Goal: Task Accomplishment & Management: Use online tool/utility

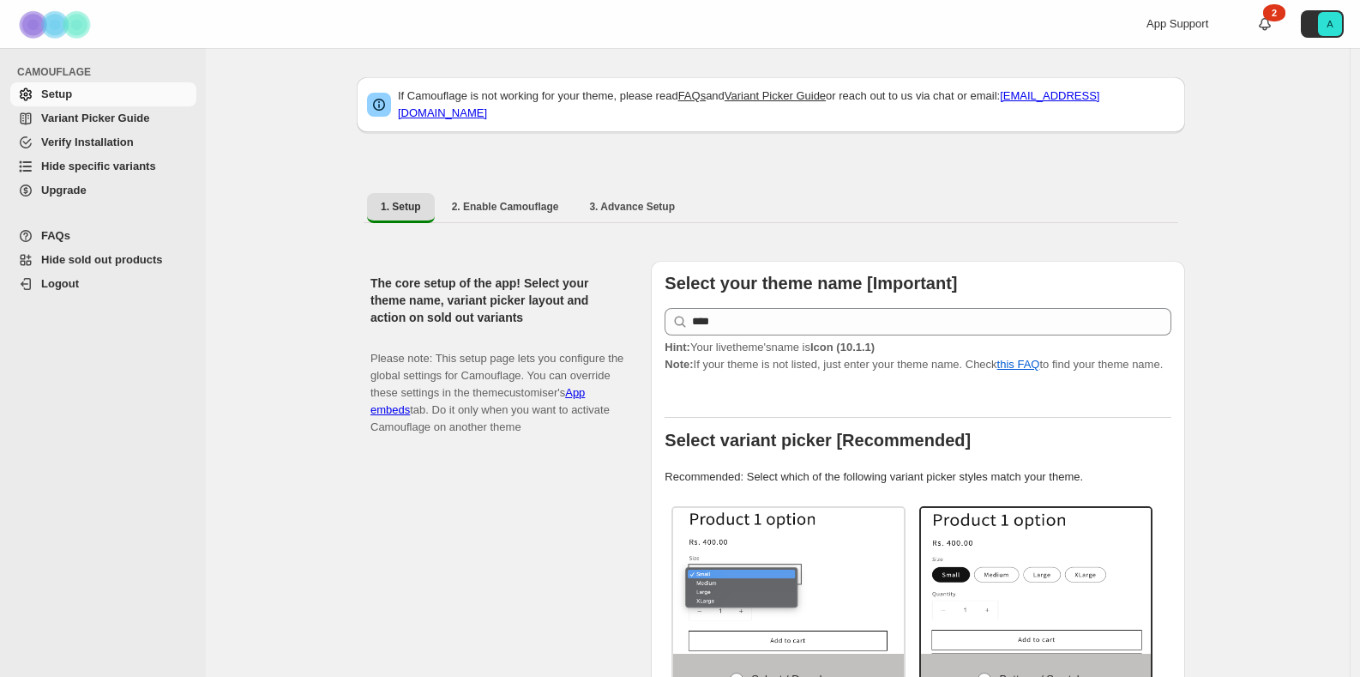
select select "******"
click at [135, 165] on span "Hide specific variants" at bounding box center [98, 165] width 115 height 13
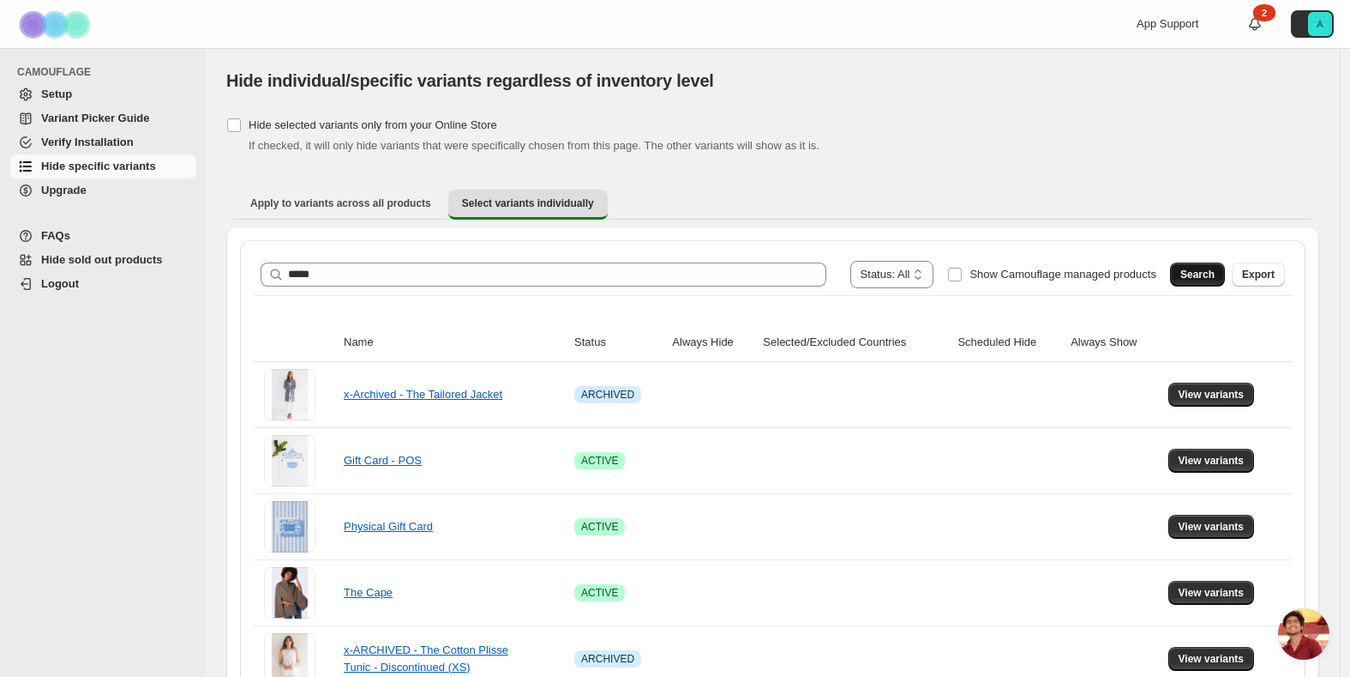
click at [1204, 269] on span "Search" at bounding box center [1198, 275] width 34 height 14
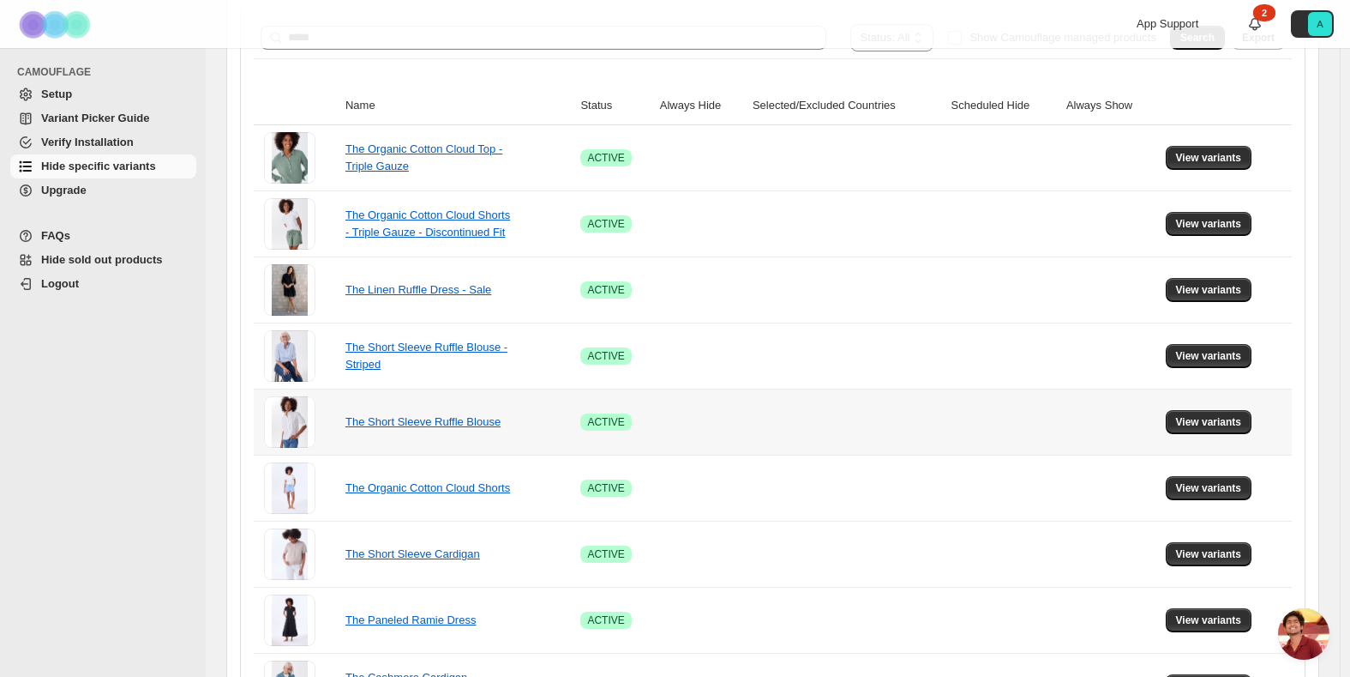
scroll to position [256, 0]
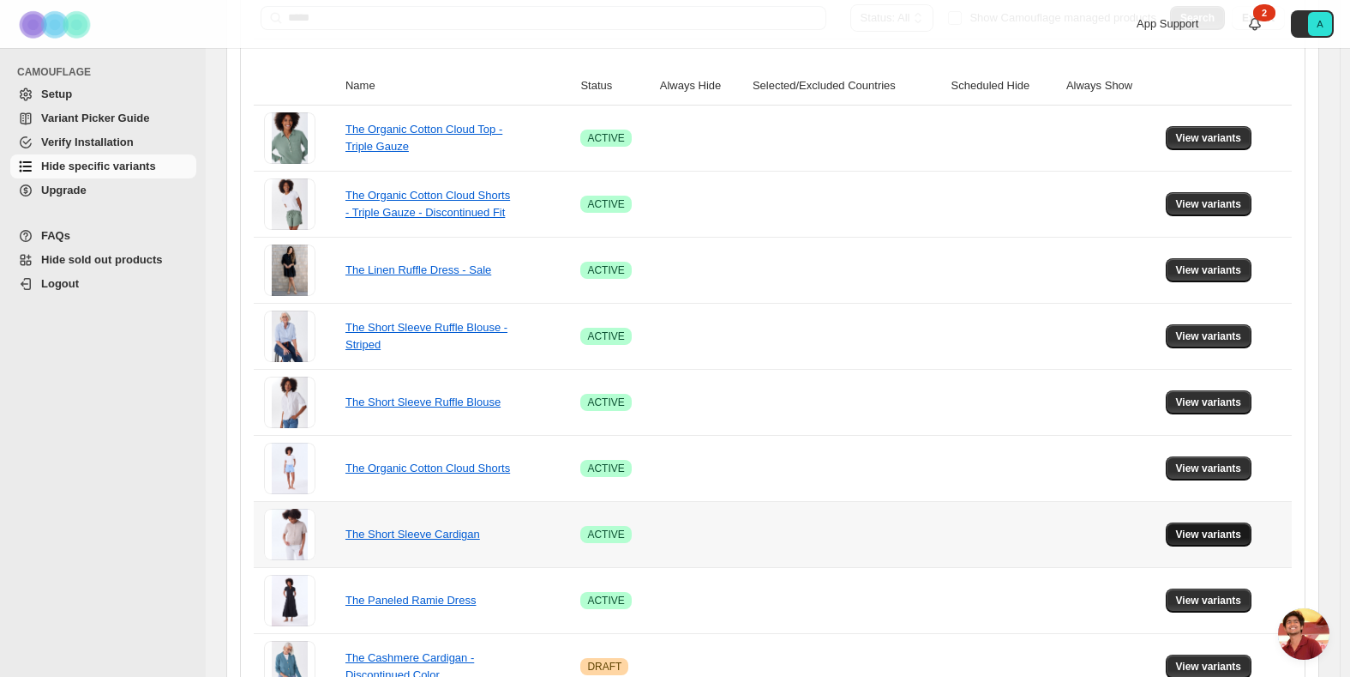
click at [1233, 533] on span "View variants" at bounding box center [1209, 534] width 66 height 14
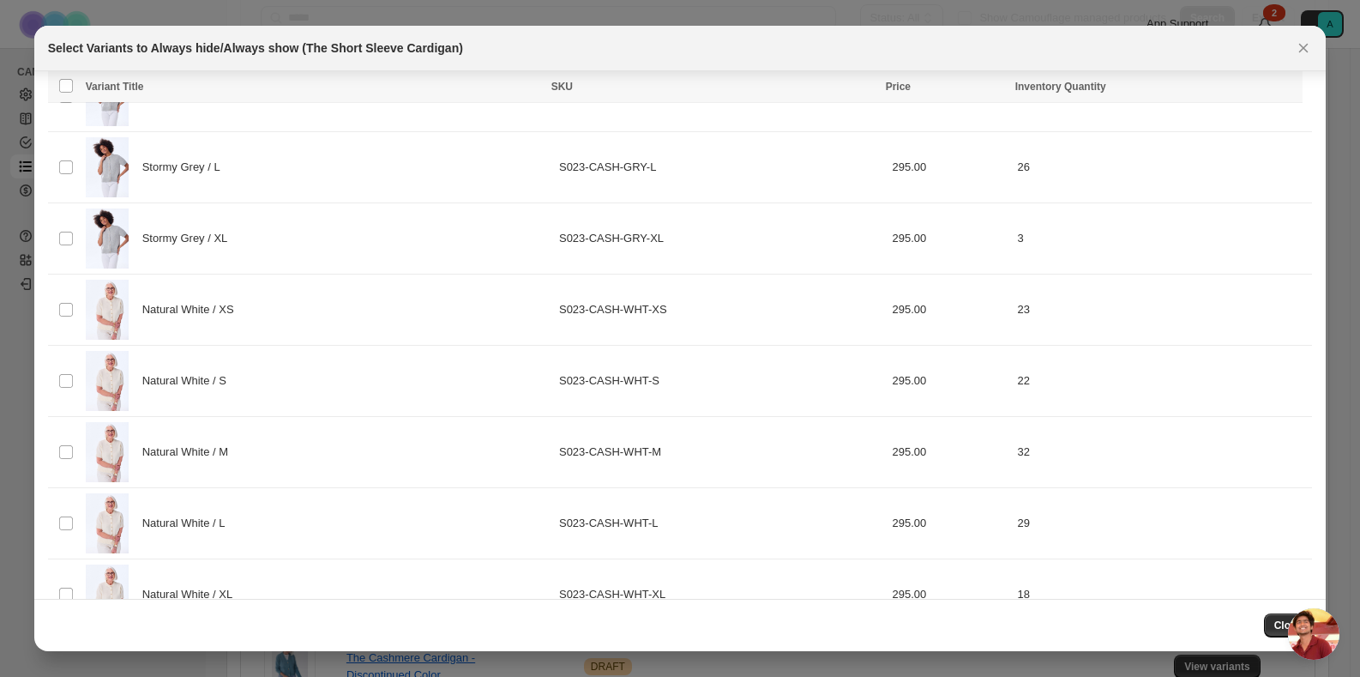
scroll to position [989, 0]
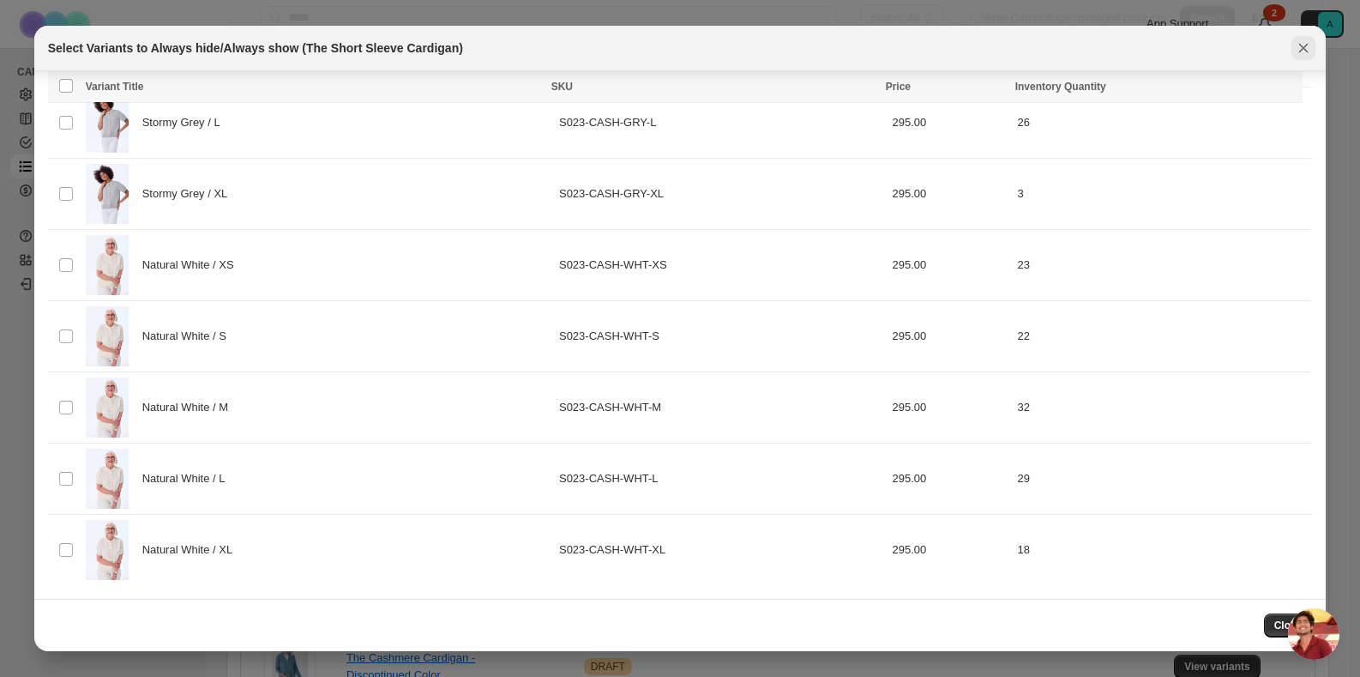
click at [1302, 51] on icon "Close" at bounding box center [1303, 47] width 17 height 17
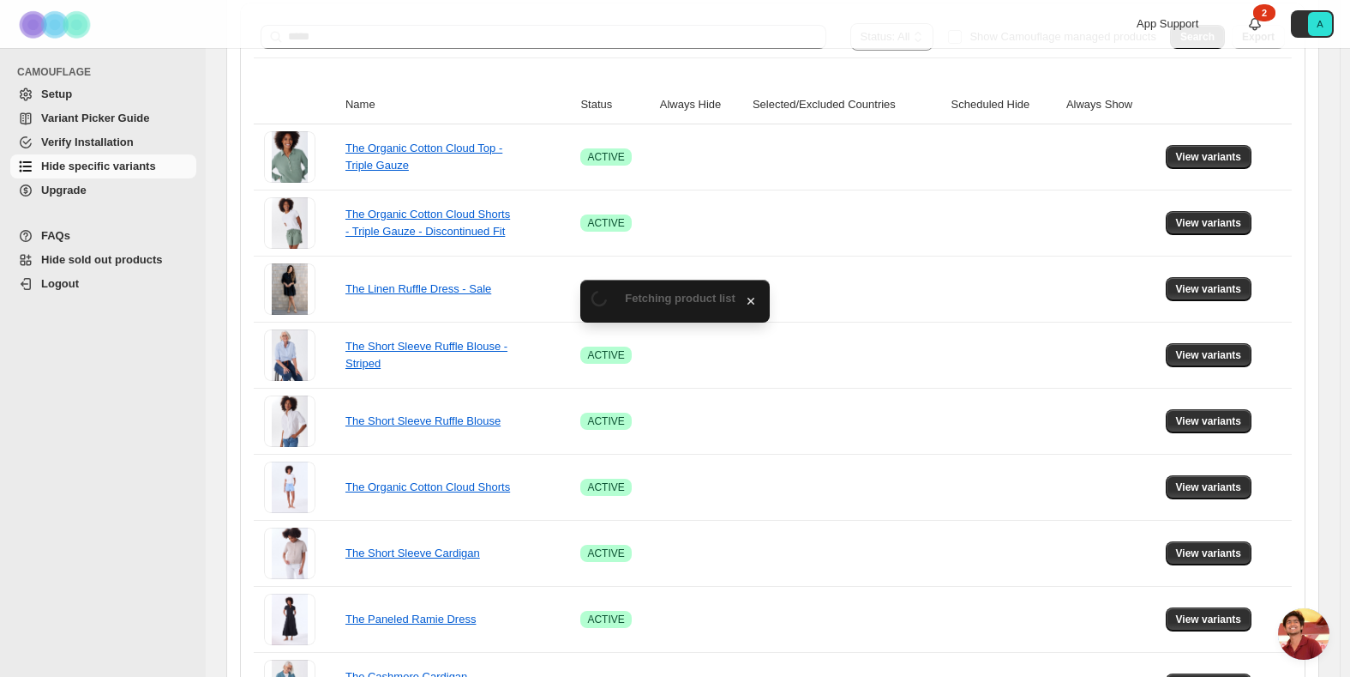
scroll to position [256, 0]
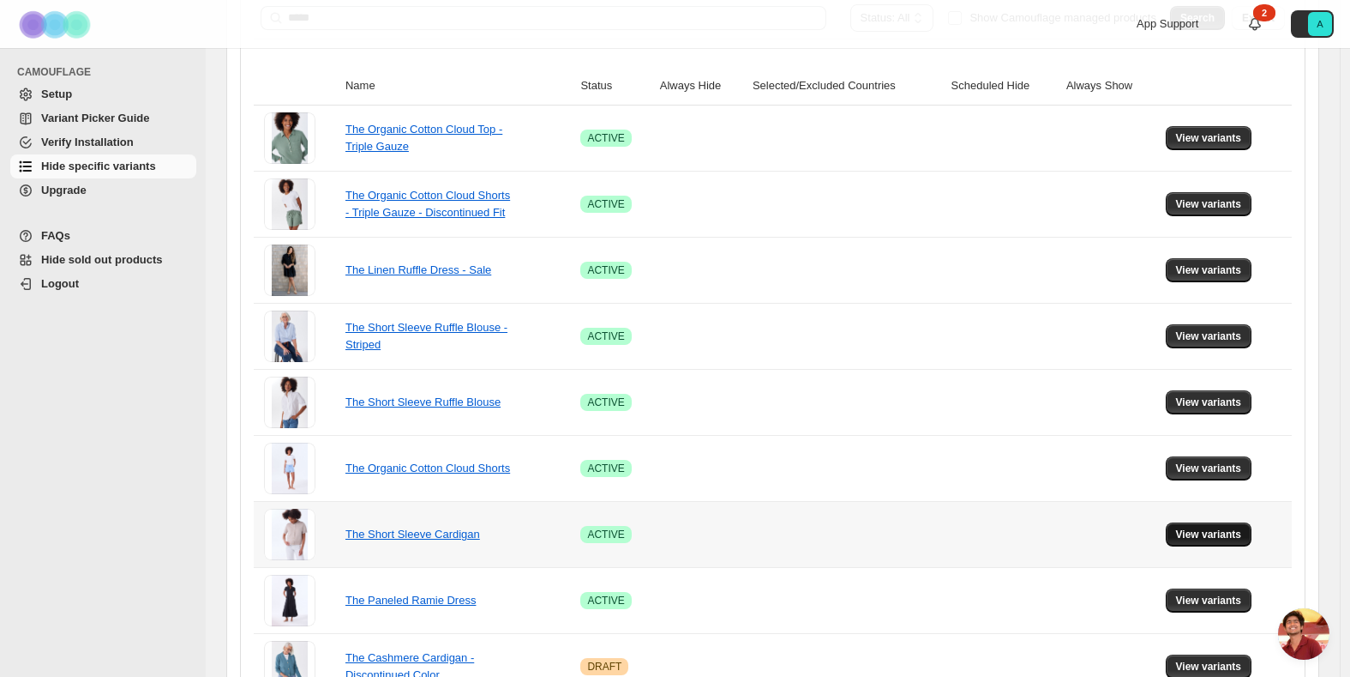
click at [1201, 530] on span "View variants" at bounding box center [1209, 534] width 66 height 14
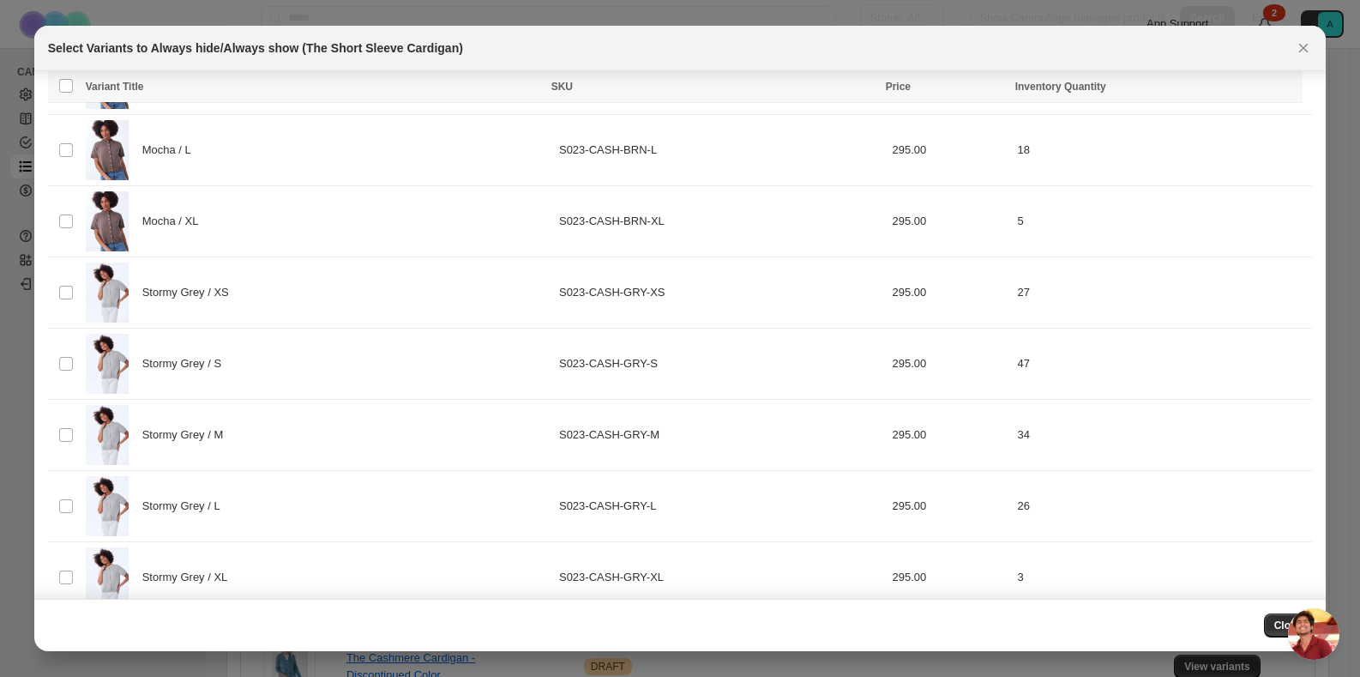
scroll to position [1130, 0]
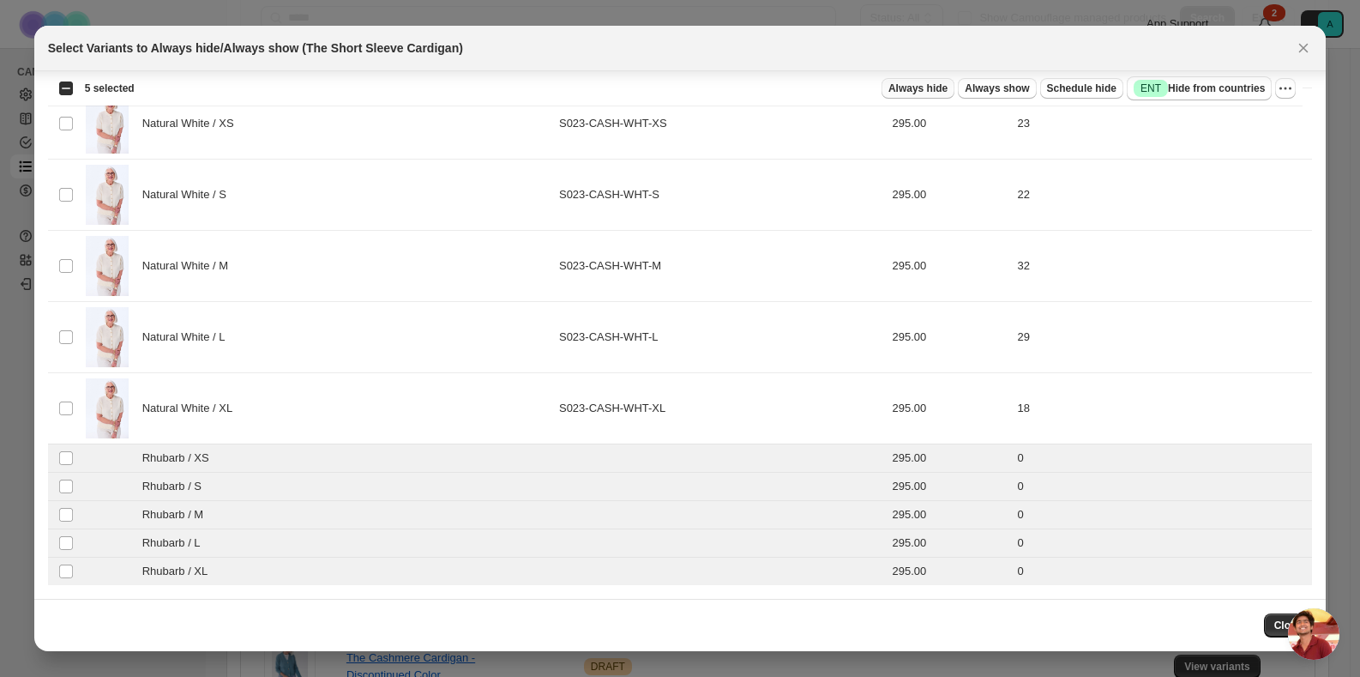
click at [929, 93] on span "Always hide" at bounding box center [917, 88] width 59 height 14
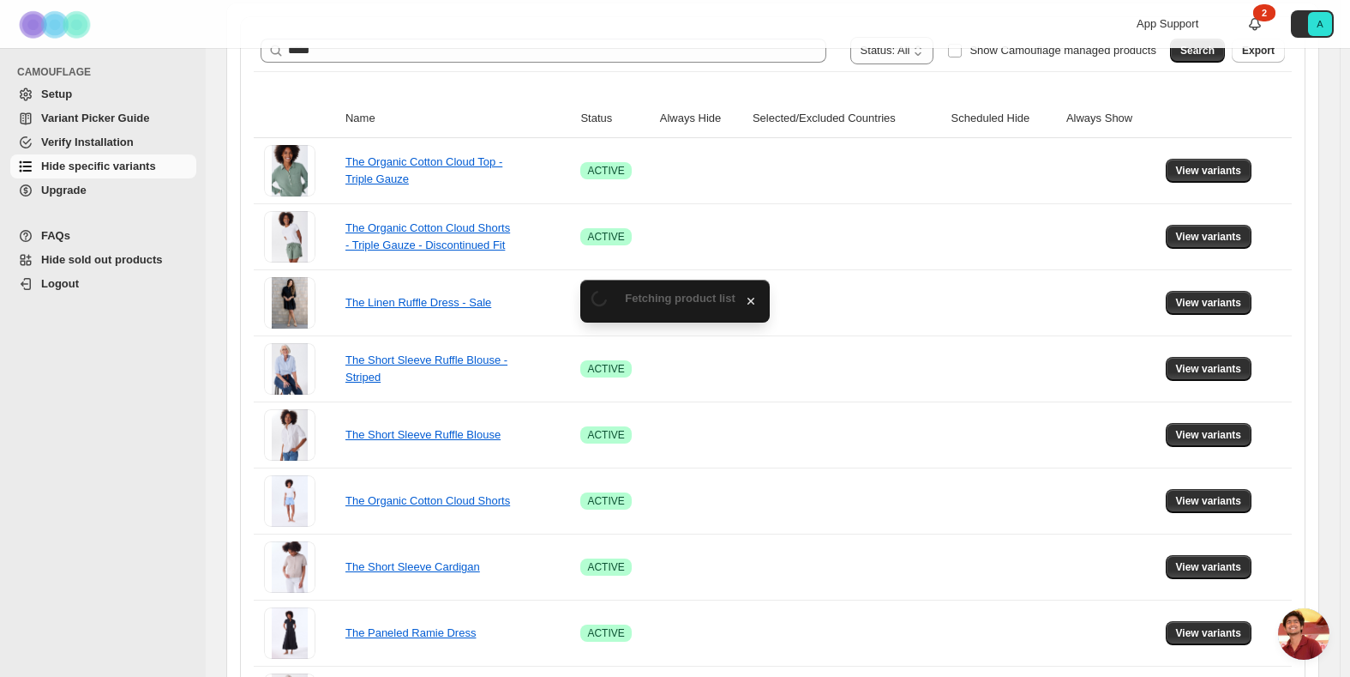
scroll to position [256, 0]
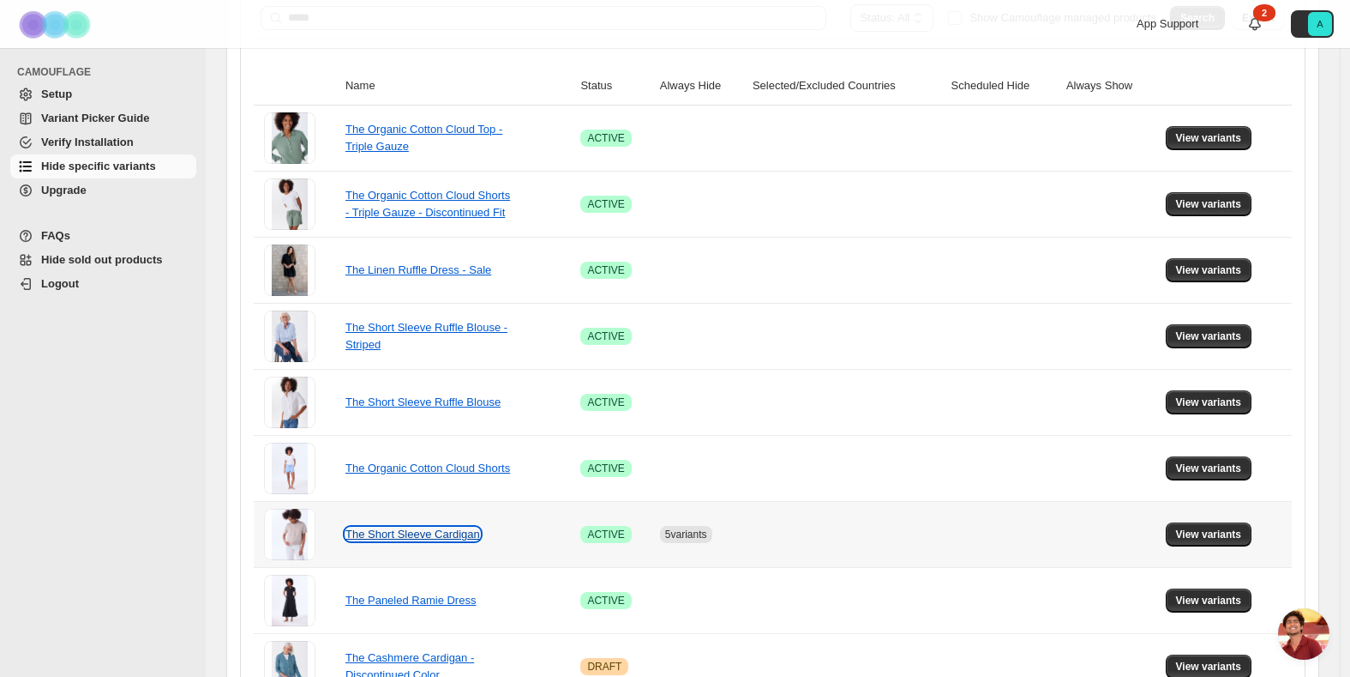
click at [469, 537] on link "The Short Sleeve Cardigan" at bounding box center [413, 533] width 135 height 13
click at [1230, 532] on span "View variants" at bounding box center [1209, 534] width 66 height 14
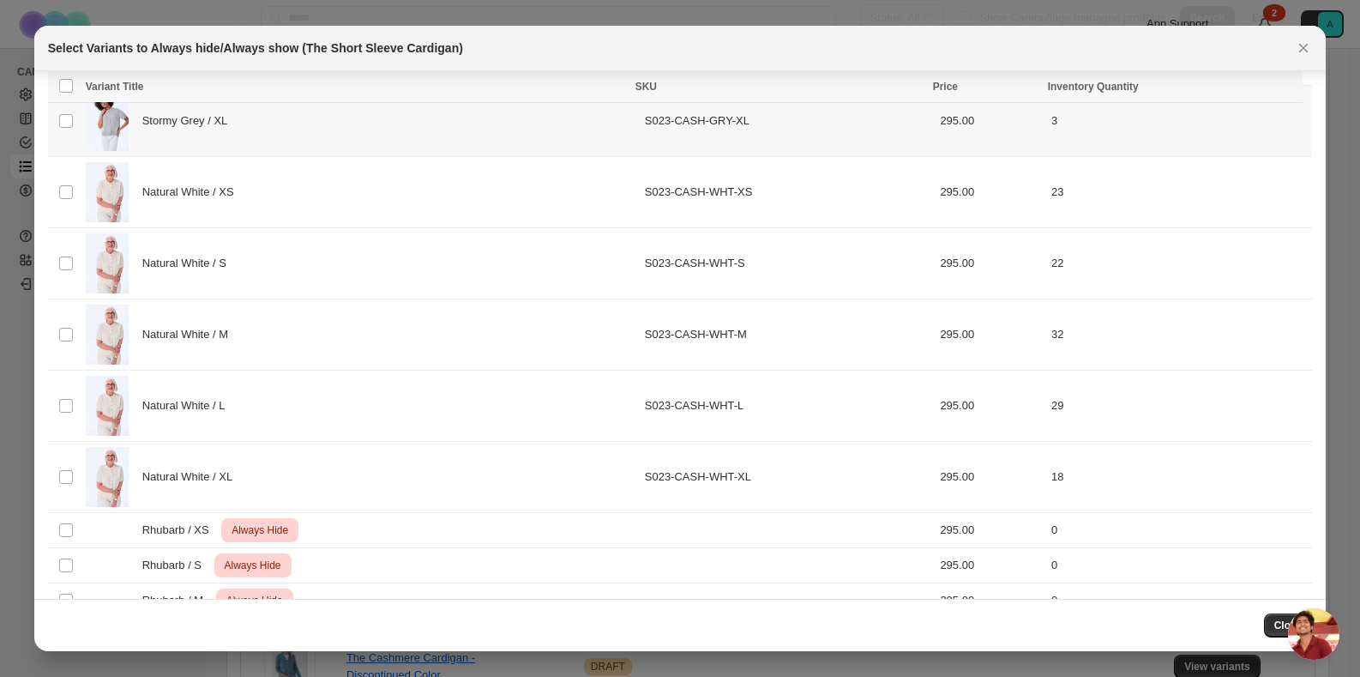
scroll to position [1164, 0]
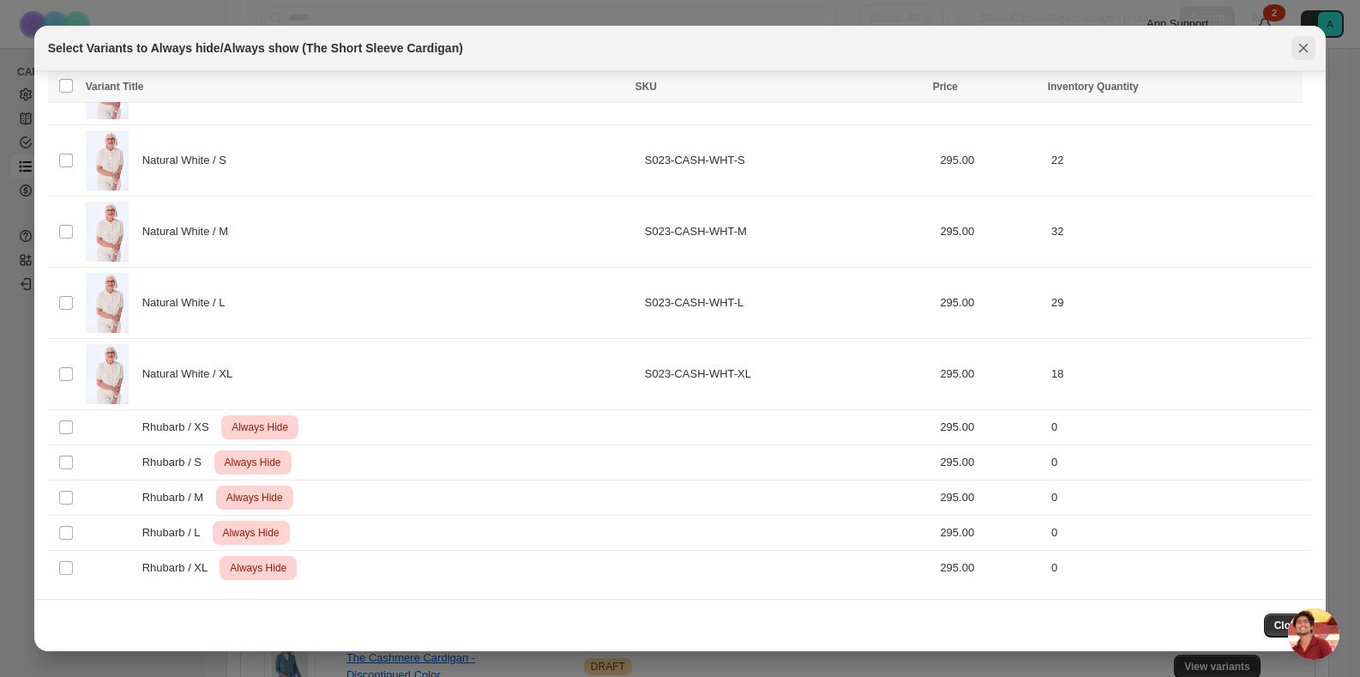
click at [1298, 53] on icon "Close" at bounding box center [1303, 47] width 17 height 17
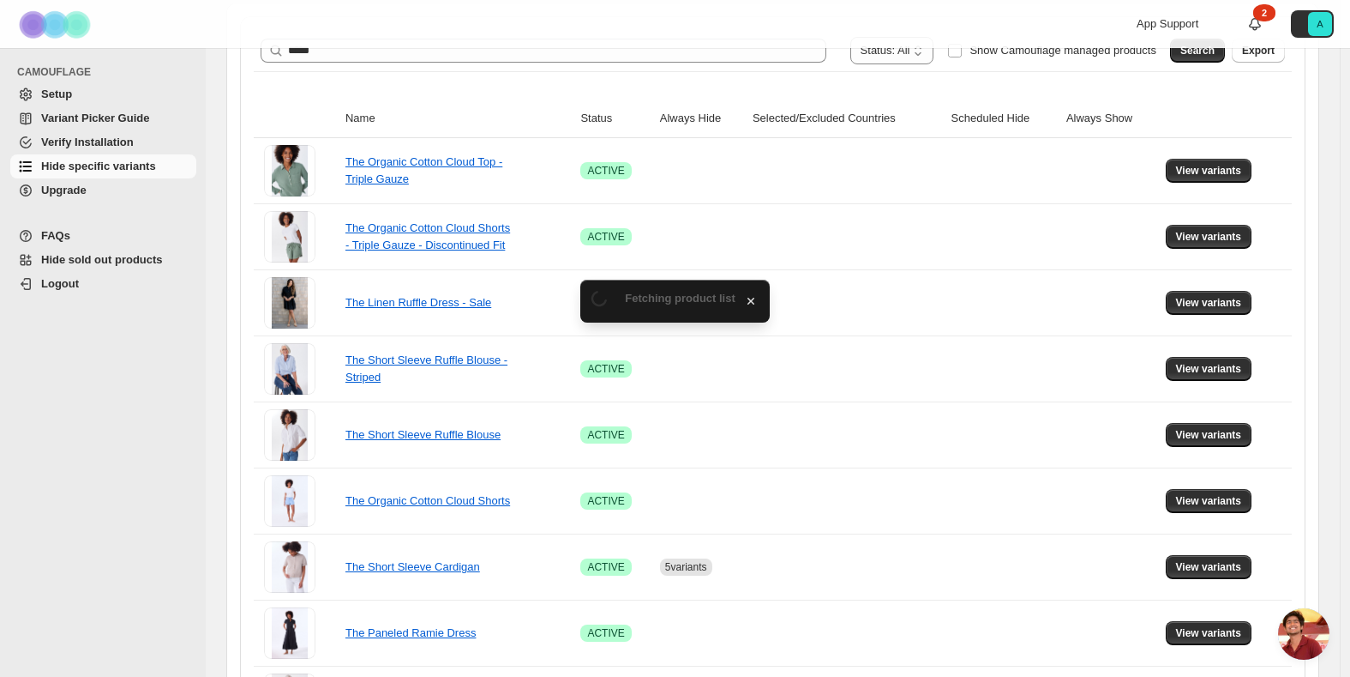
scroll to position [256, 0]
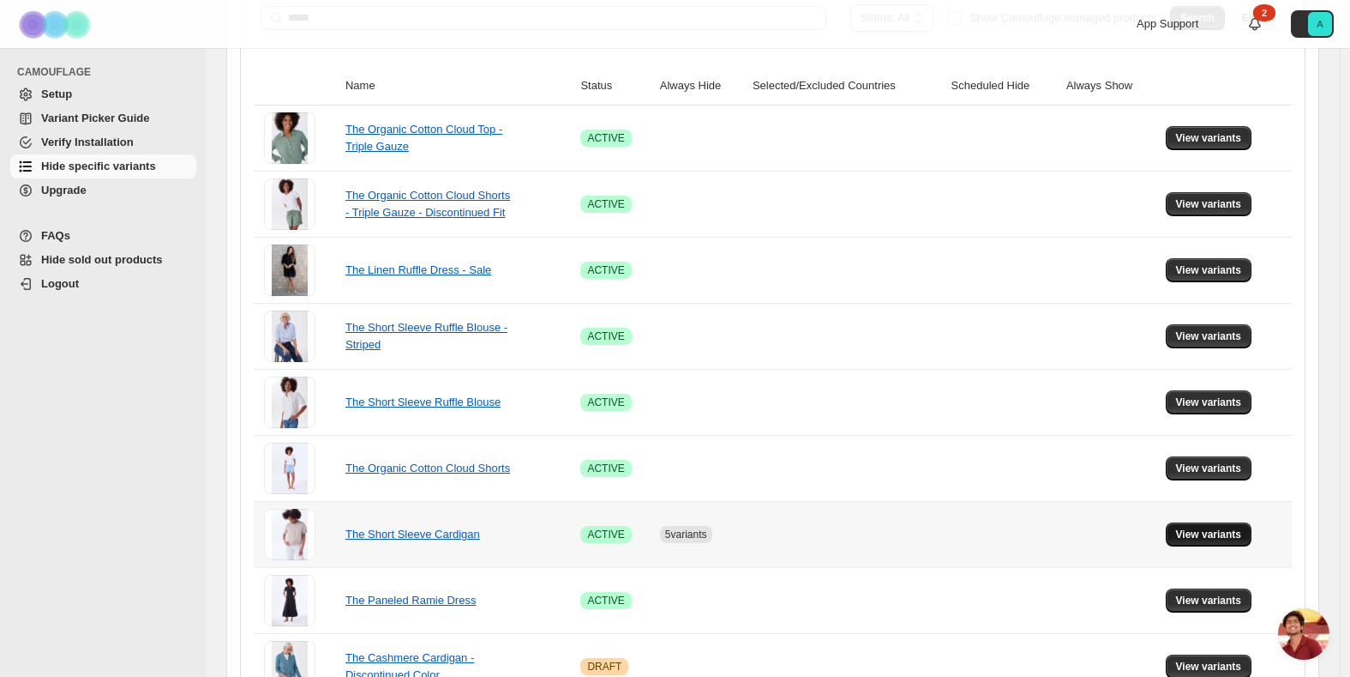
click at [1202, 539] on span "View variants" at bounding box center [1209, 534] width 66 height 14
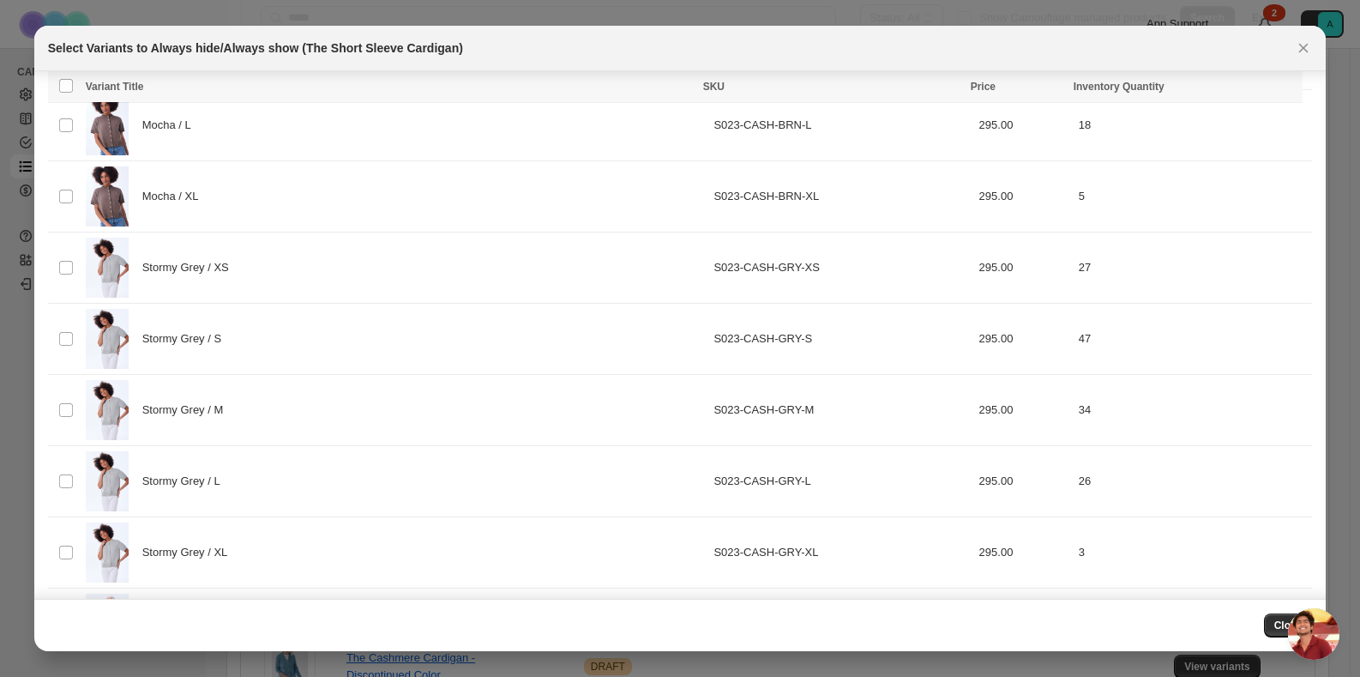
scroll to position [1164, 0]
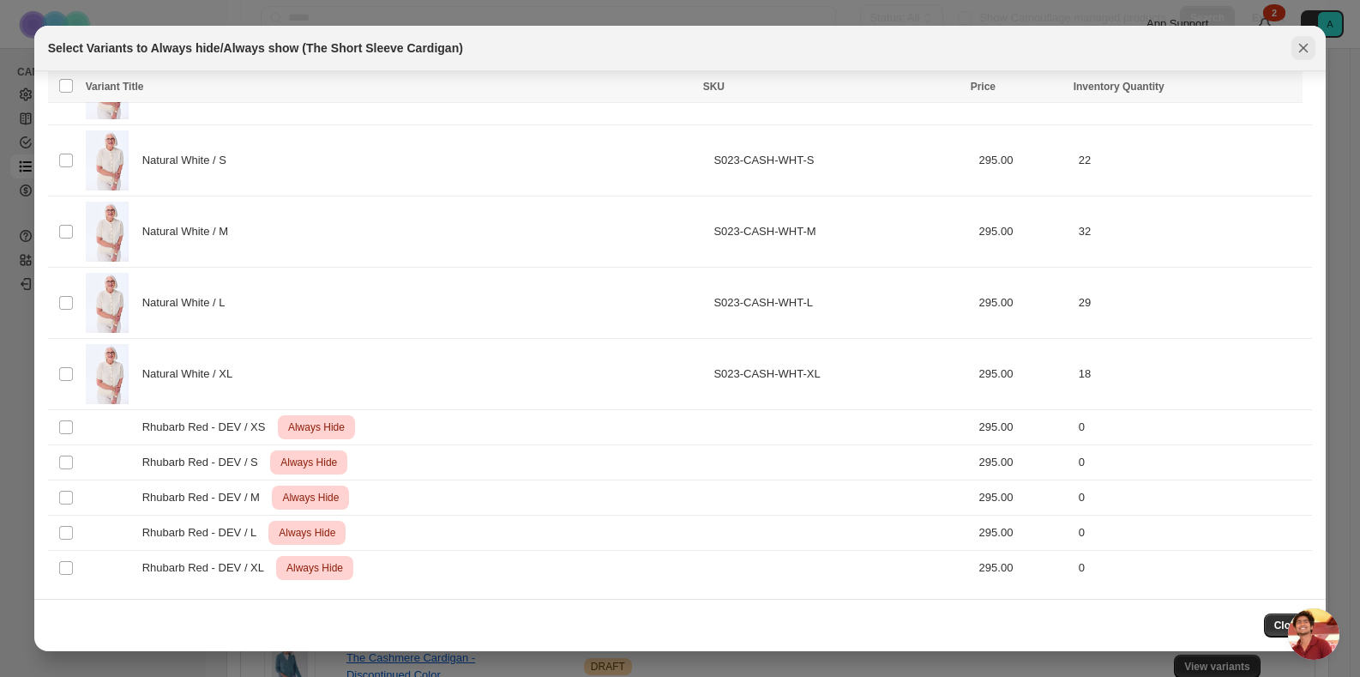
click at [1305, 39] on icon "Close" at bounding box center [1303, 47] width 17 height 17
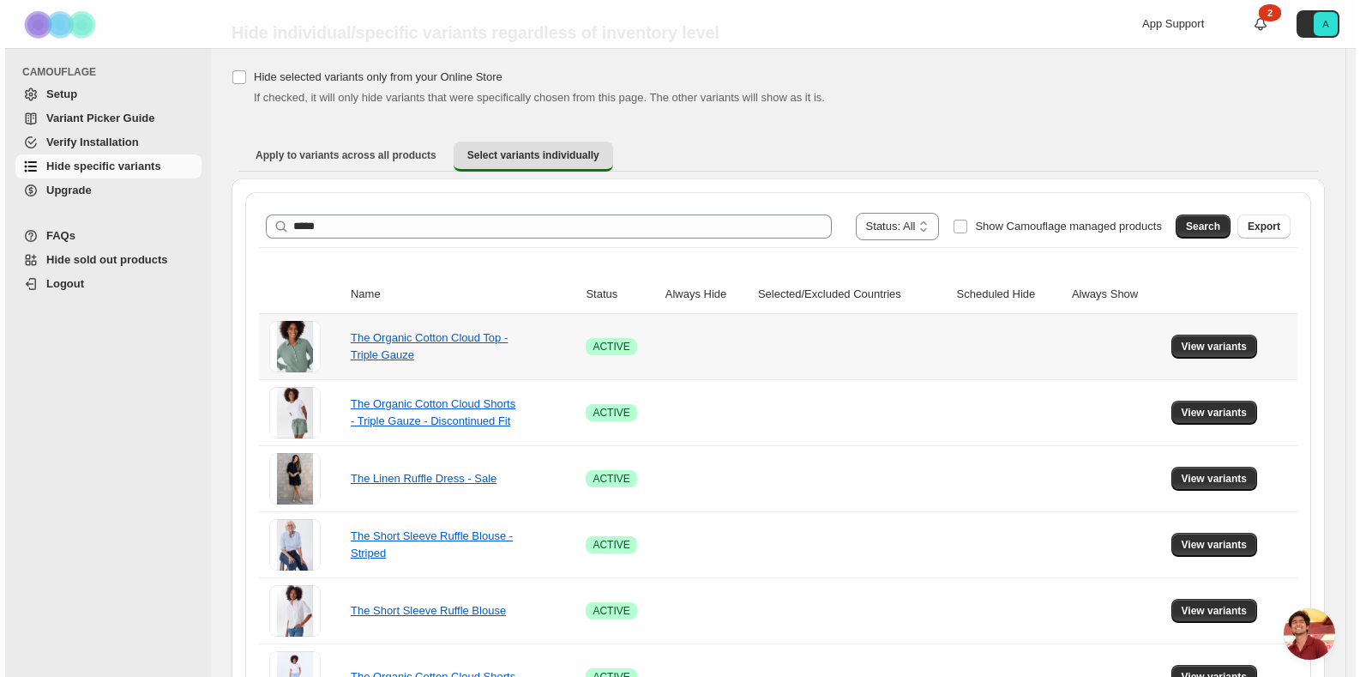
scroll to position [0, 0]
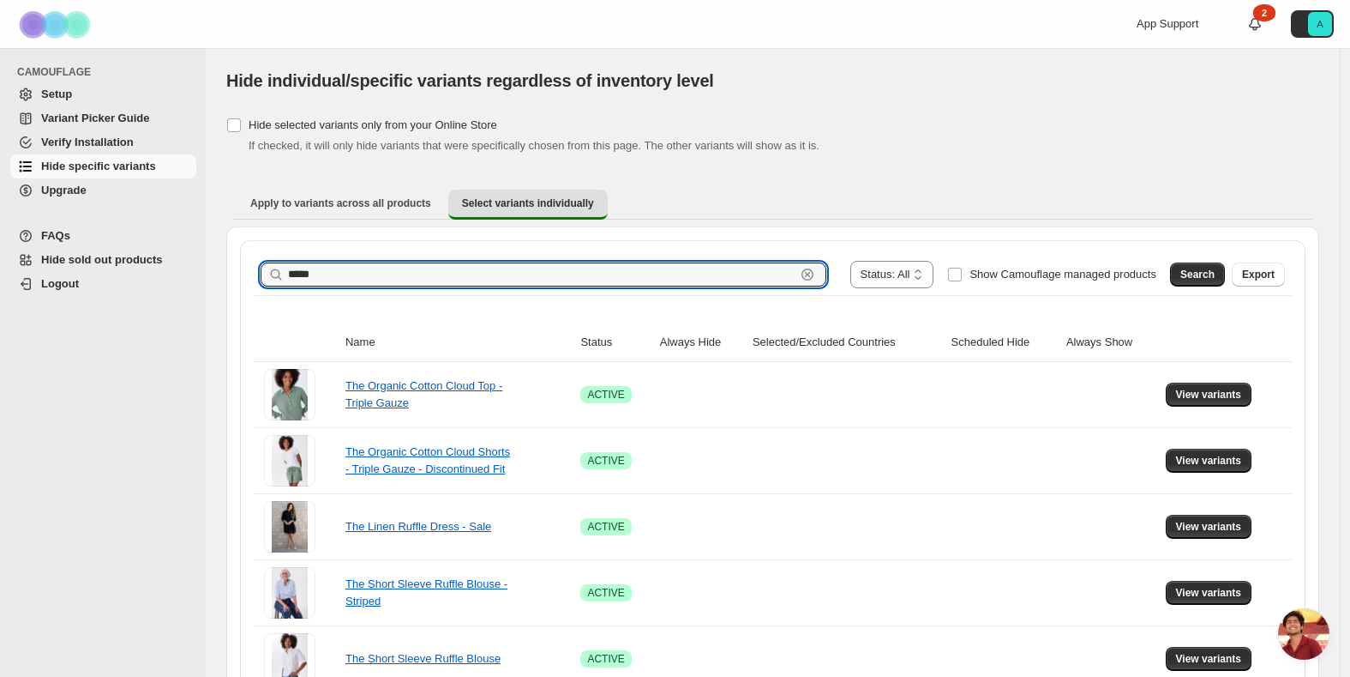
drag, startPoint x: 383, startPoint y: 278, endPoint x: 203, endPoint y: 266, distance: 180.5
click at [203, 266] on div "**********" at bounding box center [675, 616] width 1350 height 1232
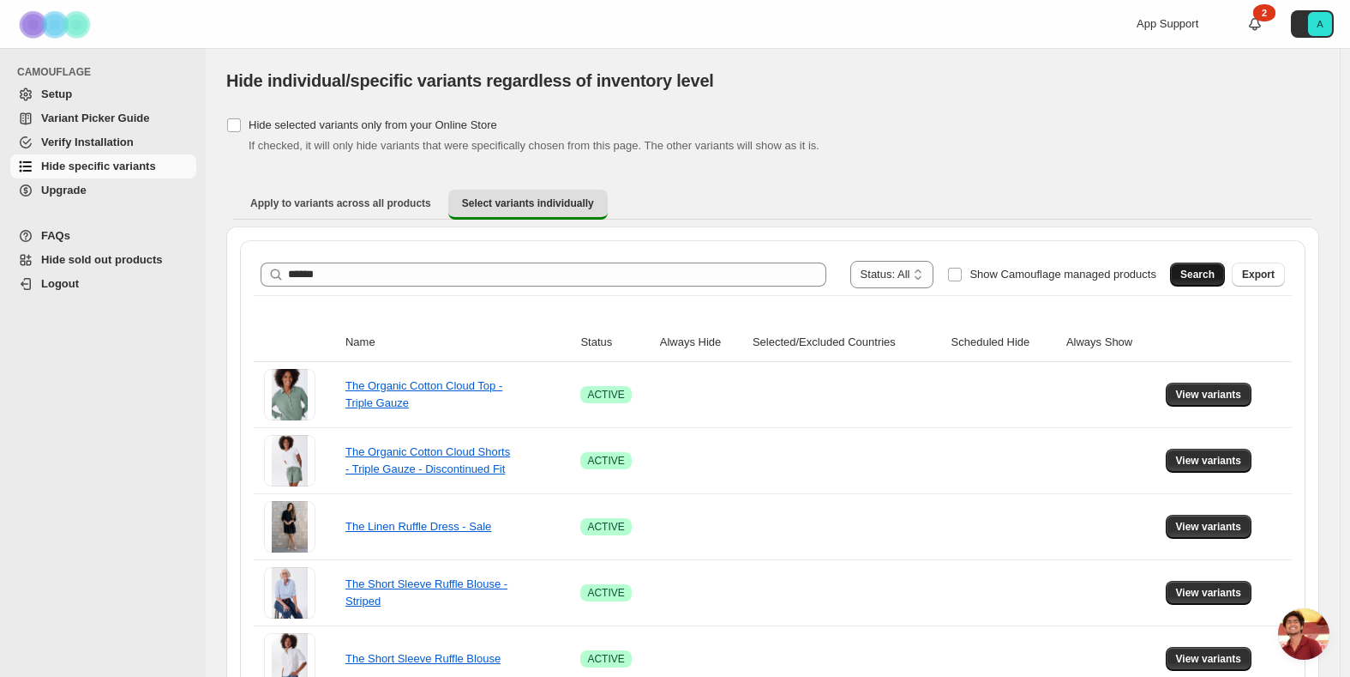
click at [1191, 269] on span "Search" at bounding box center [1198, 275] width 34 height 14
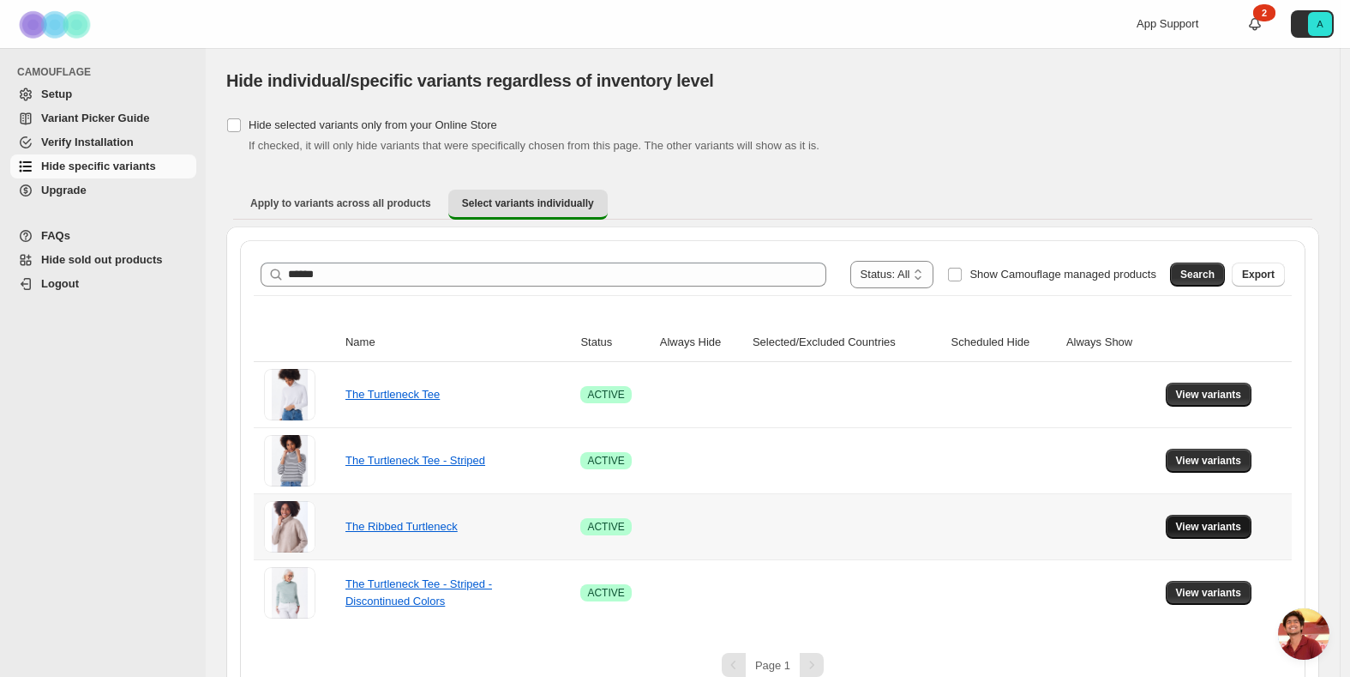
click at [1221, 530] on span "View variants" at bounding box center [1209, 527] width 66 height 14
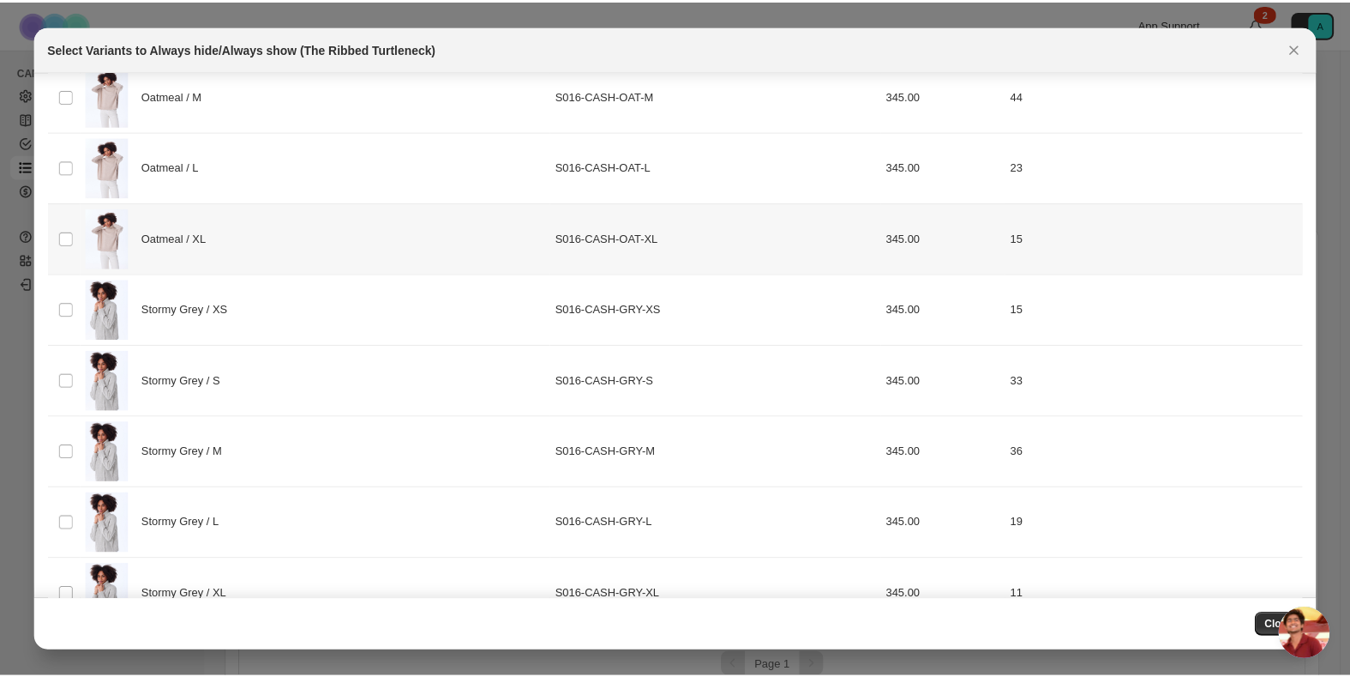
scroll to position [774, 0]
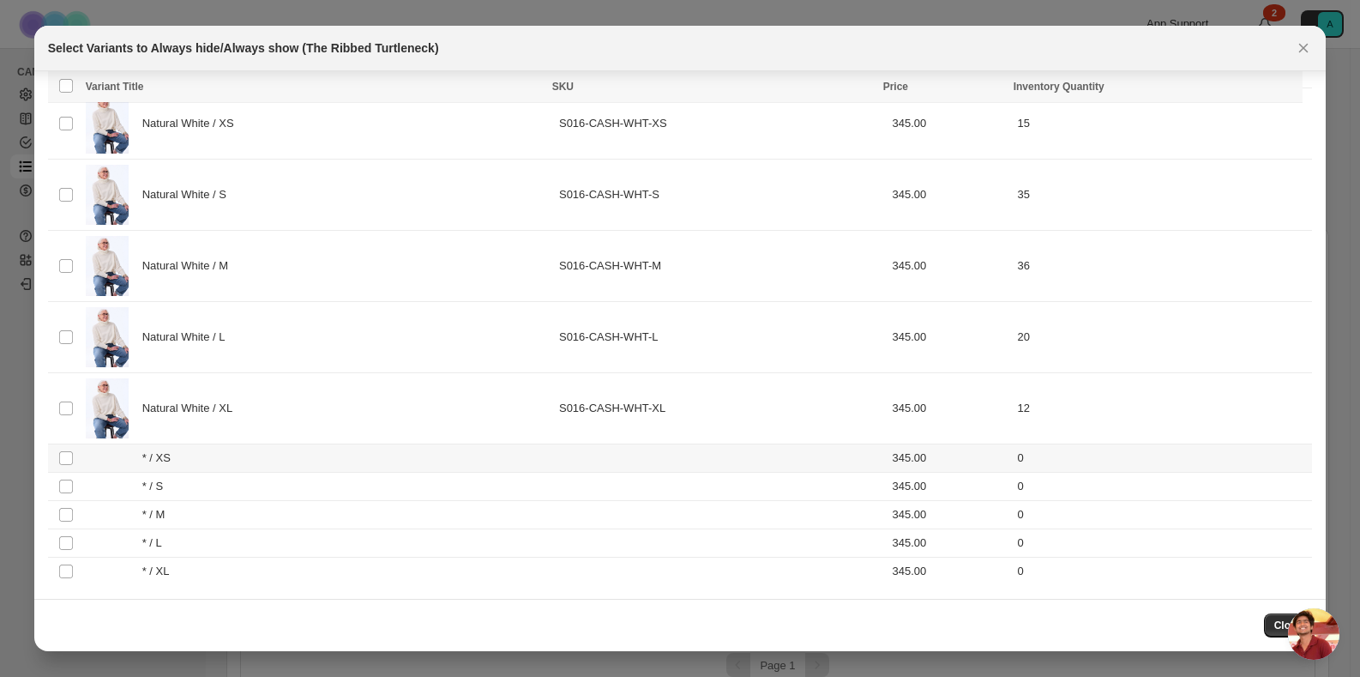
click at [87, 455] on div "* / XS" at bounding box center [317, 457] width 463 height 17
click at [89, 488] on div "* / S" at bounding box center [317, 486] width 463 height 17
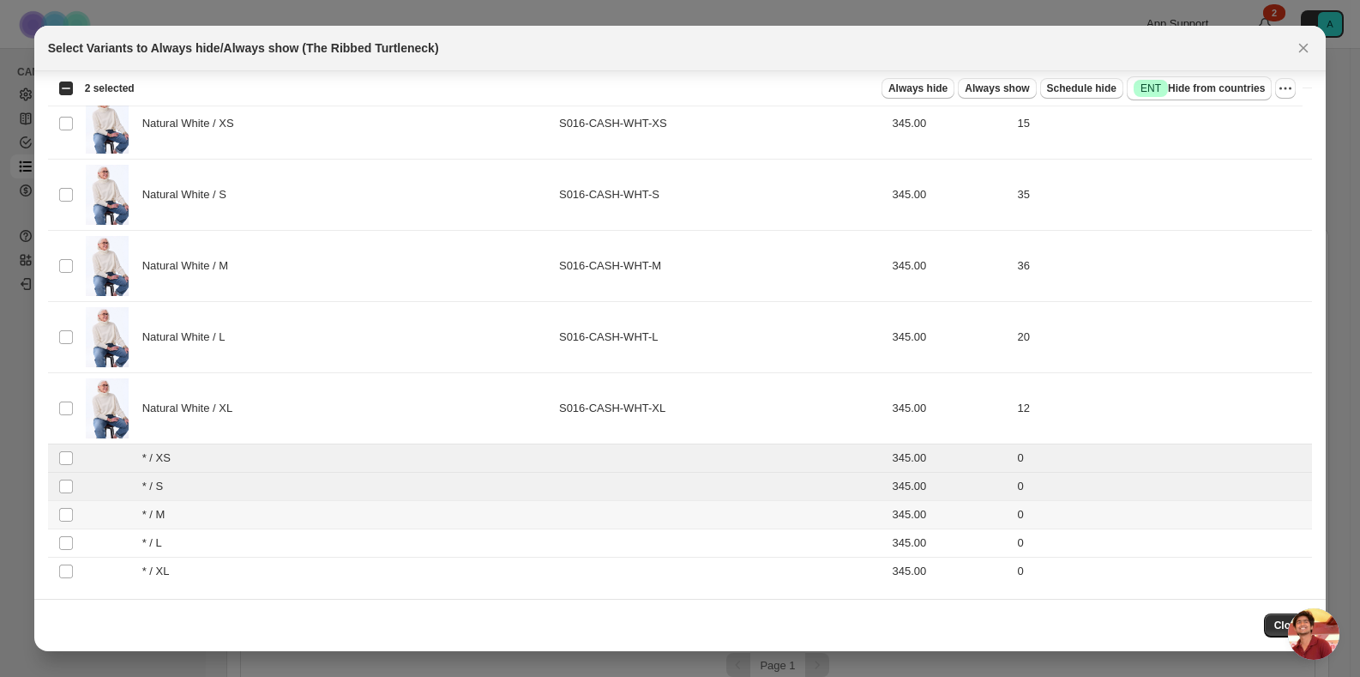
drag, startPoint x: 82, startPoint y: 515, endPoint x: 83, endPoint y: 526, distance: 10.3
click at [83, 516] on td "* / M" at bounding box center [317, 514] width 473 height 28
click at [86, 544] on div "* / L" at bounding box center [317, 542] width 463 height 17
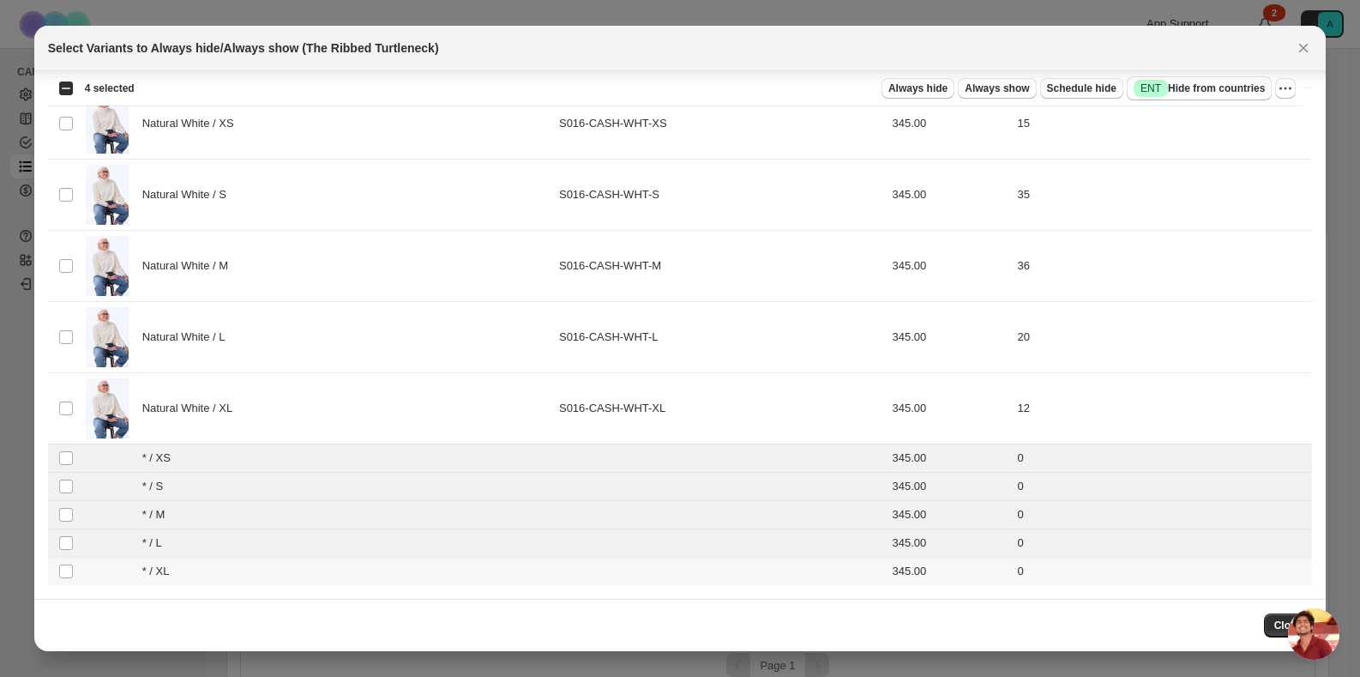
click at [84, 568] on td "* / XL" at bounding box center [317, 570] width 473 height 28
click at [916, 93] on span "Always hide" at bounding box center [917, 88] width 59 height 14
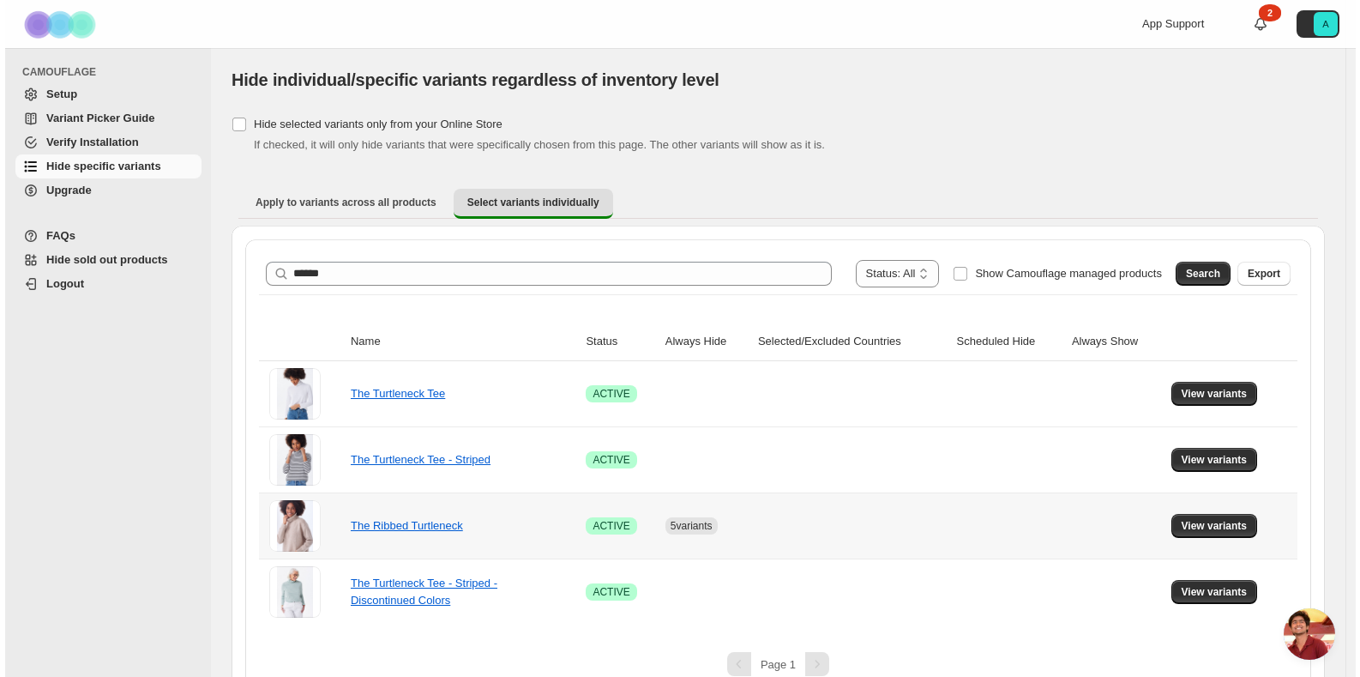
scroll to position [0, 0]
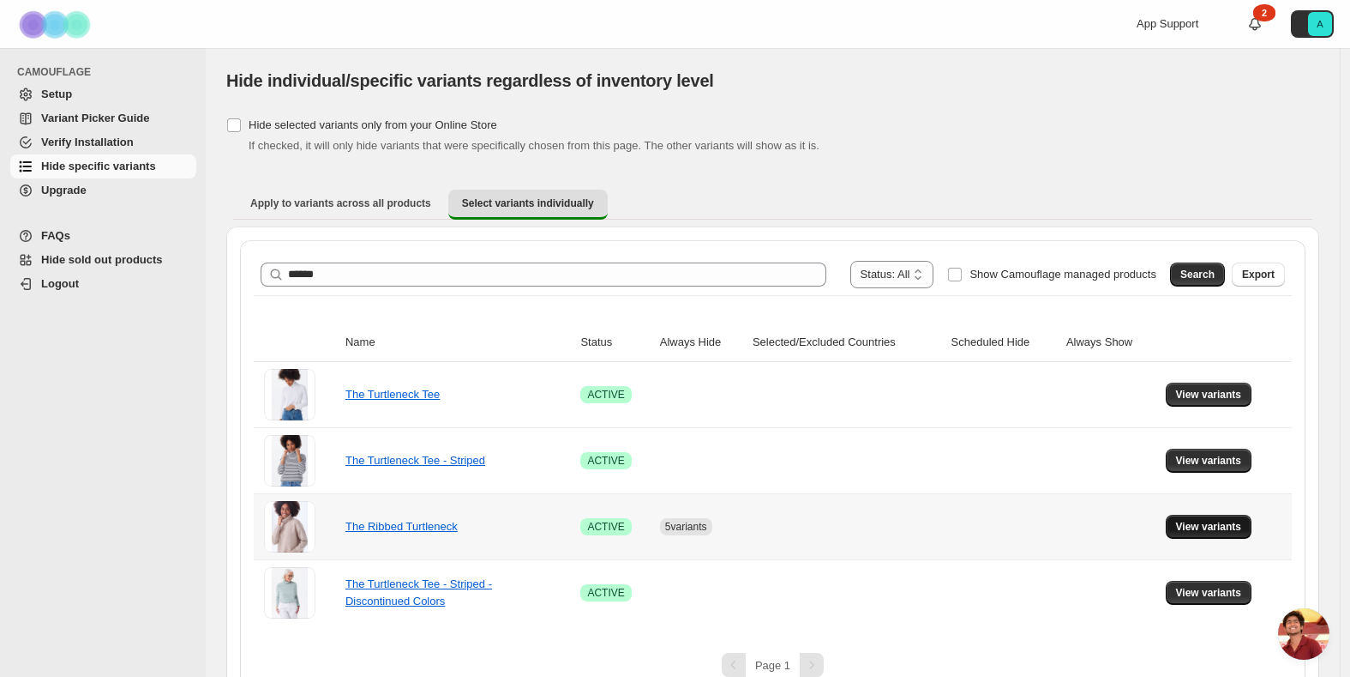
click at [1218, 529] on span "View variants" at bounding box center [1209, 527] width 66 height 14
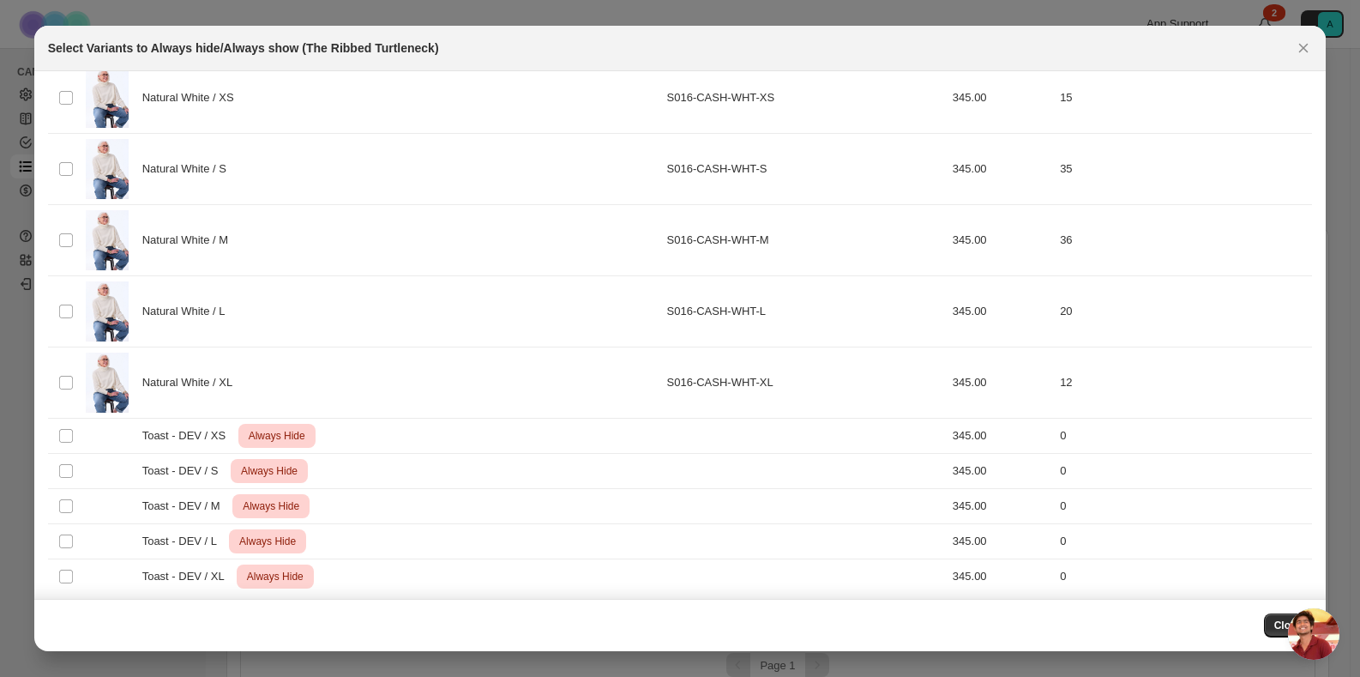
scroll to position [809, 0]
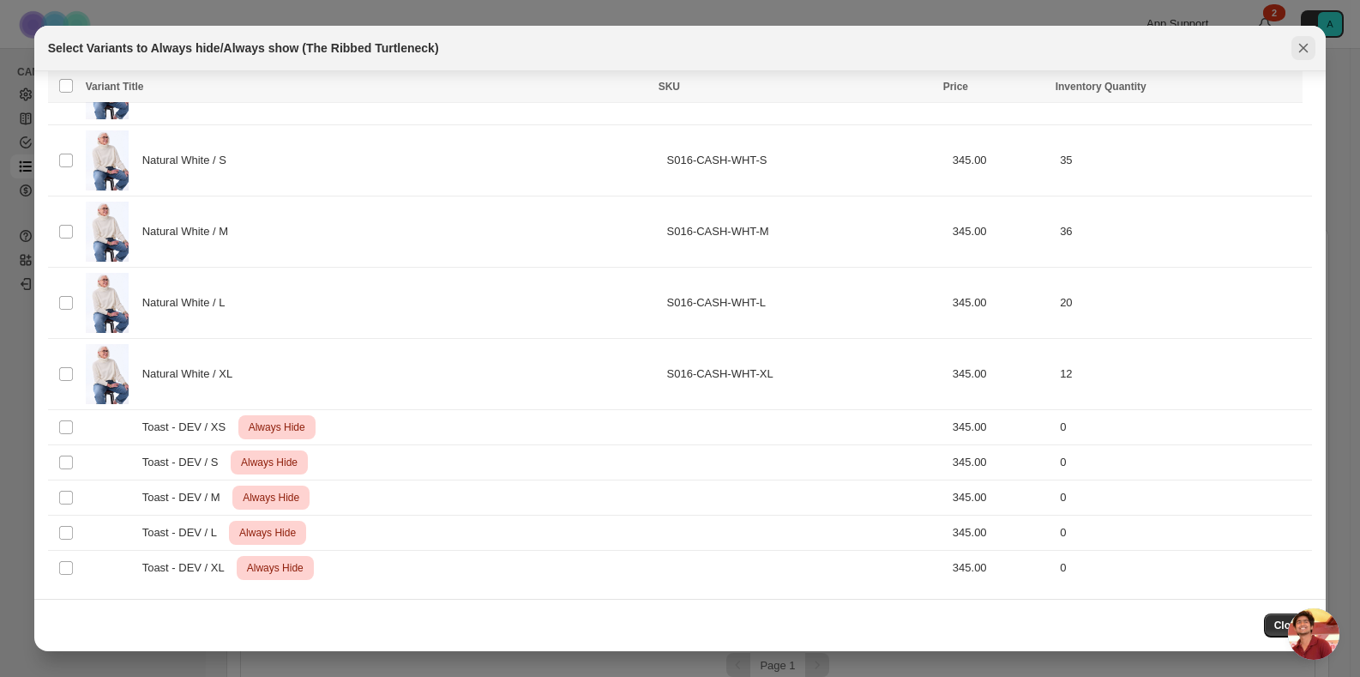
click at [1308, 52] on icon "Close" at bounding box center [1303, 47] width 17 height 17
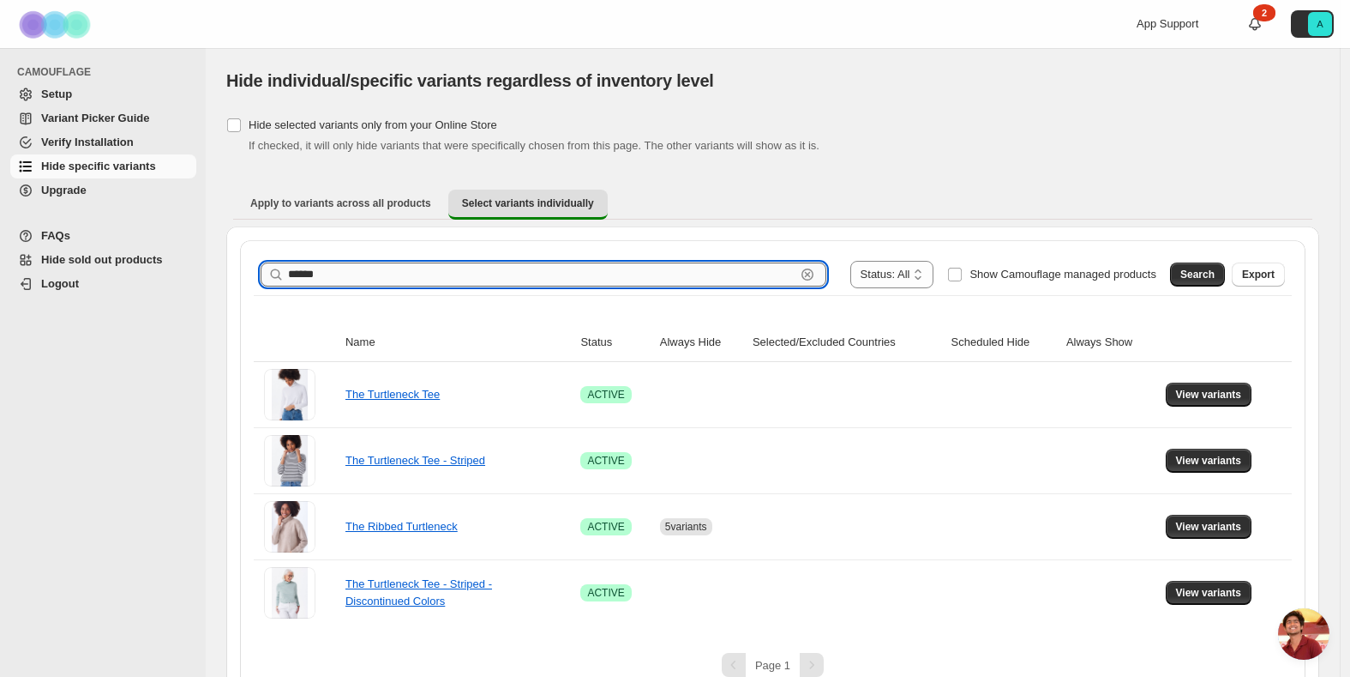
click at [722, 267] on input "******" at bounding box center [542, 274] width 508 height 24
click at [723, 267] on input "******" at bounding box center [542, 274] width 508 height 24
click at [1187, 276] on button "Search" at bounding box center [1197, 274] width 55 height 24
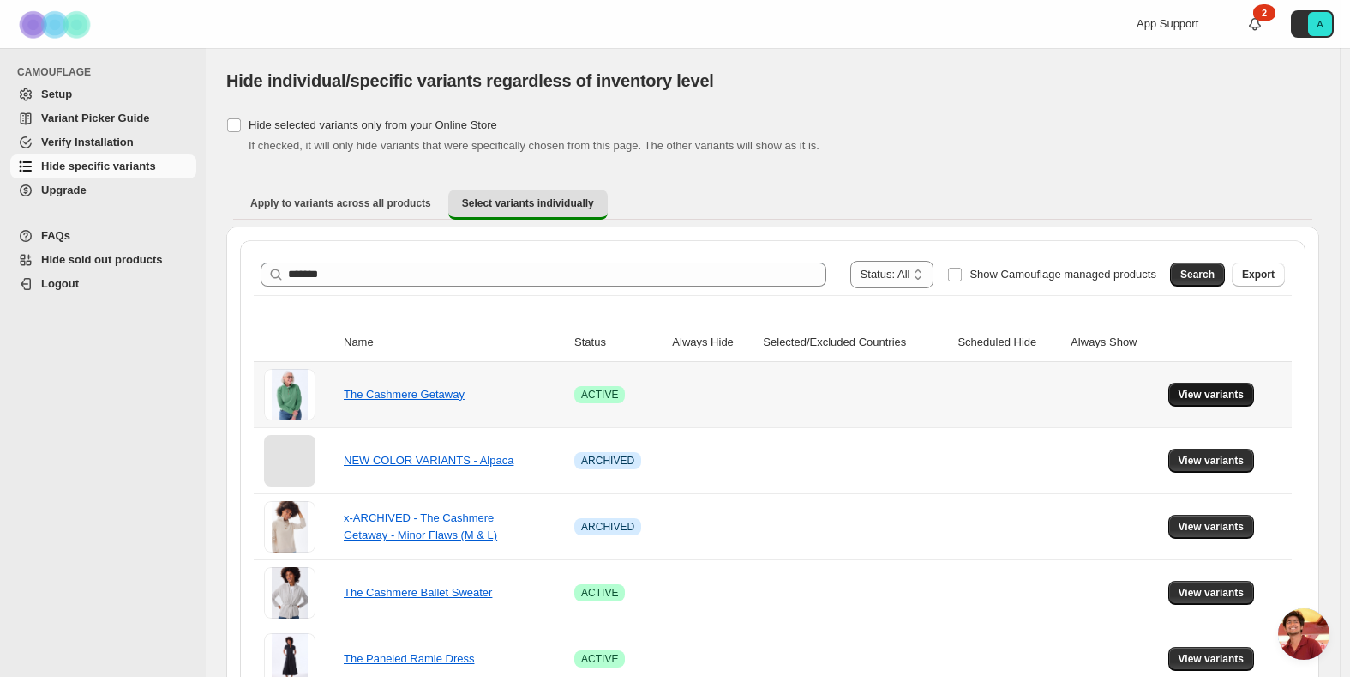
click at [1213, 394] on span "View variants" at bounding box center [1212, 395] width 66 height 14
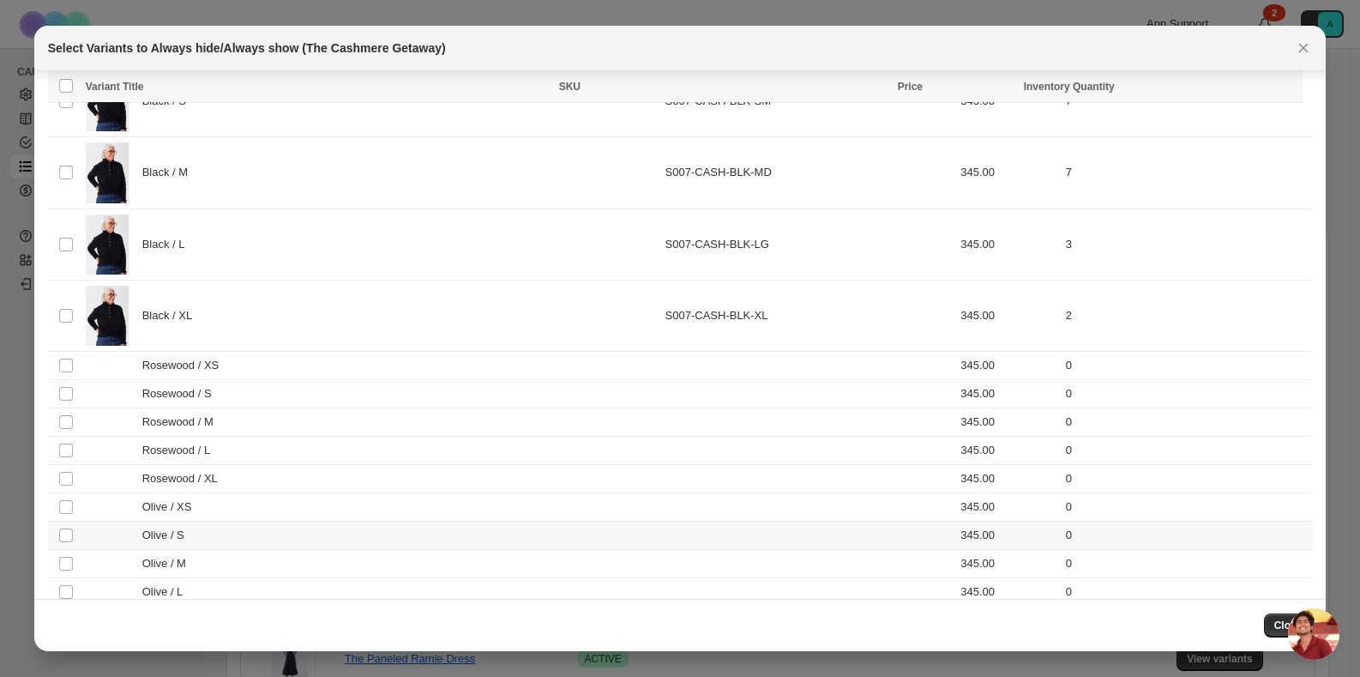
scroll to position [2695, 0]
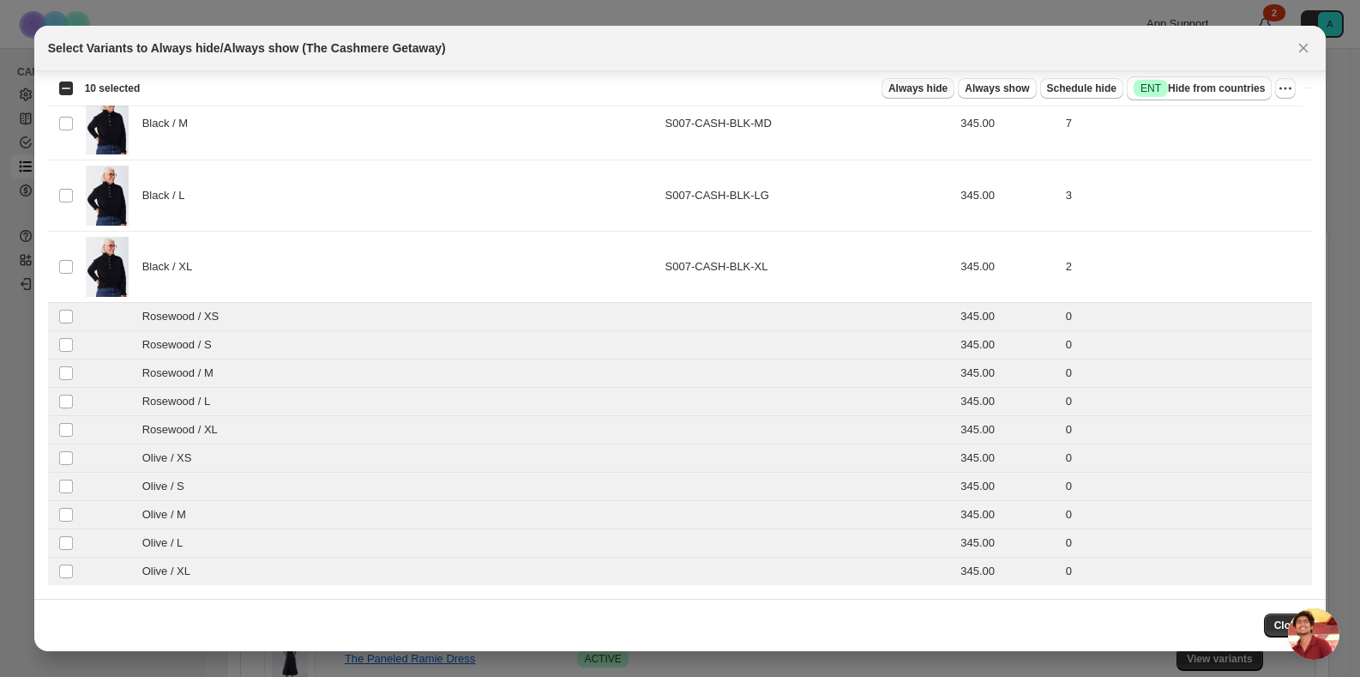
click at [911, 93] on span "Always hide" at bounding box center [917, 88] width 59 height 14
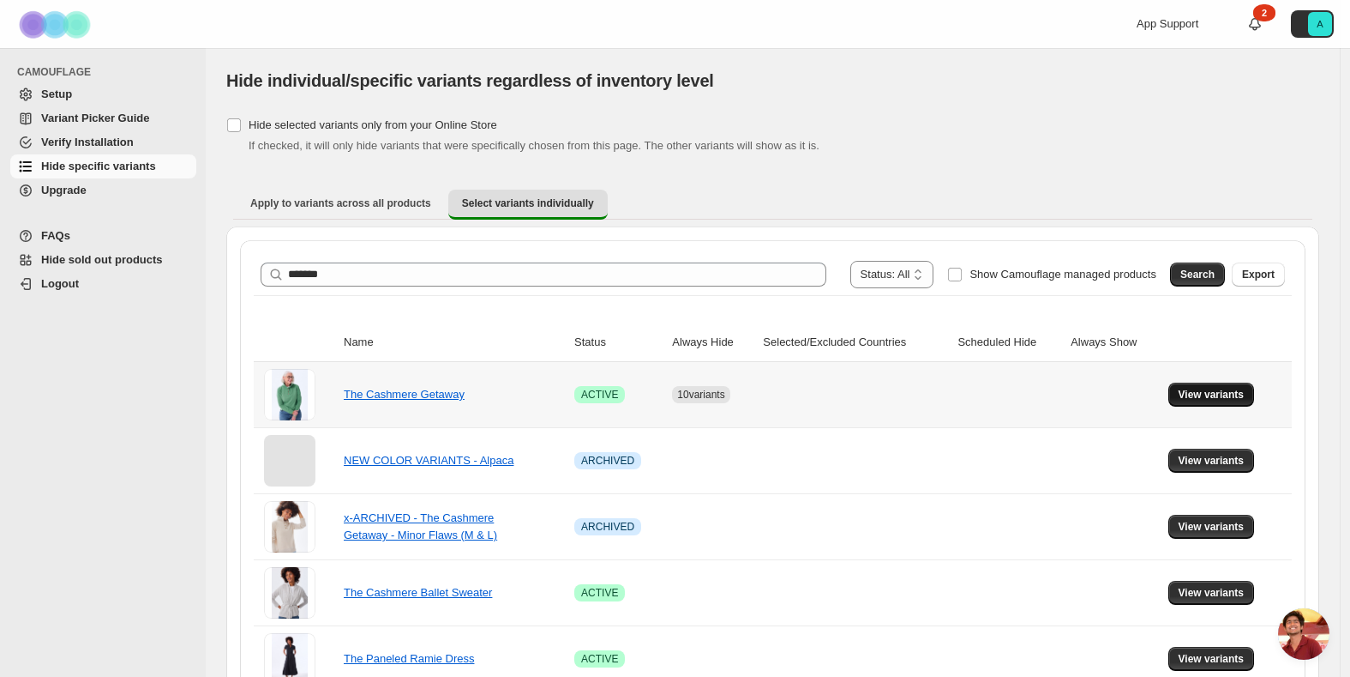
click at [1211, 392] on span "View variants" at bounding box center [1212, 395] width 66 height 14
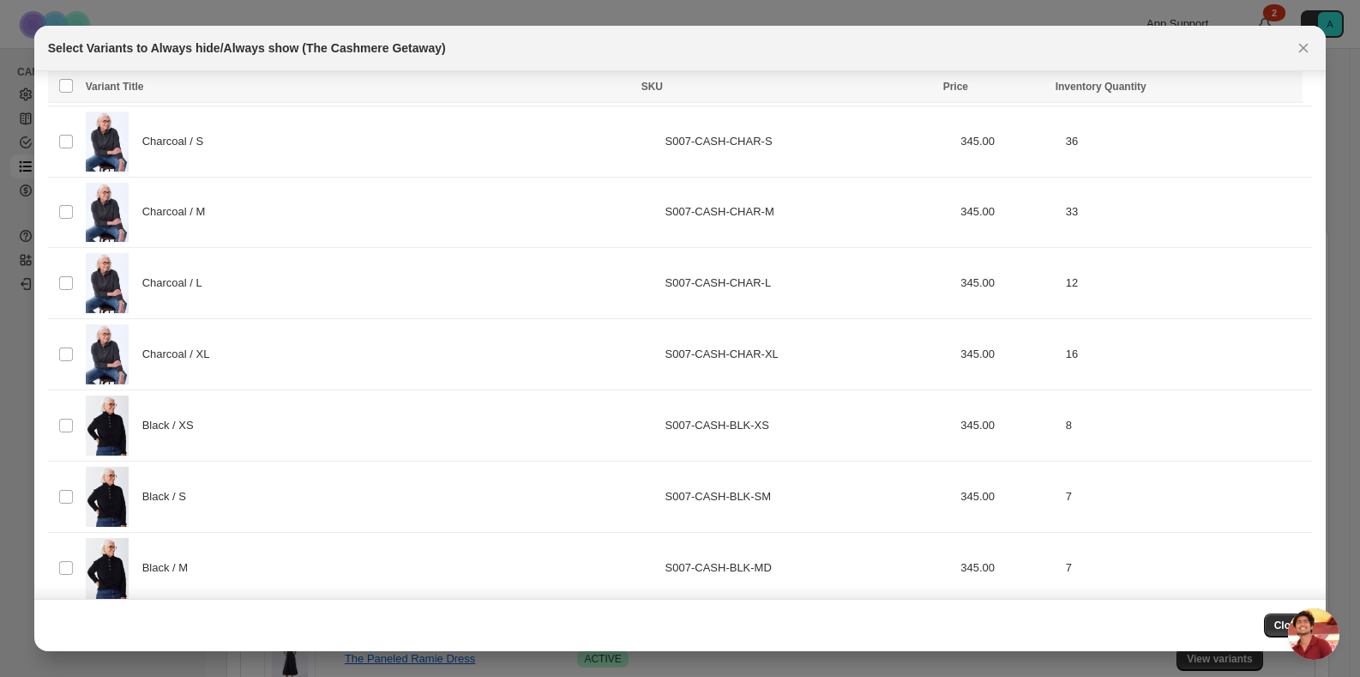
scroll to position [2763, 0]
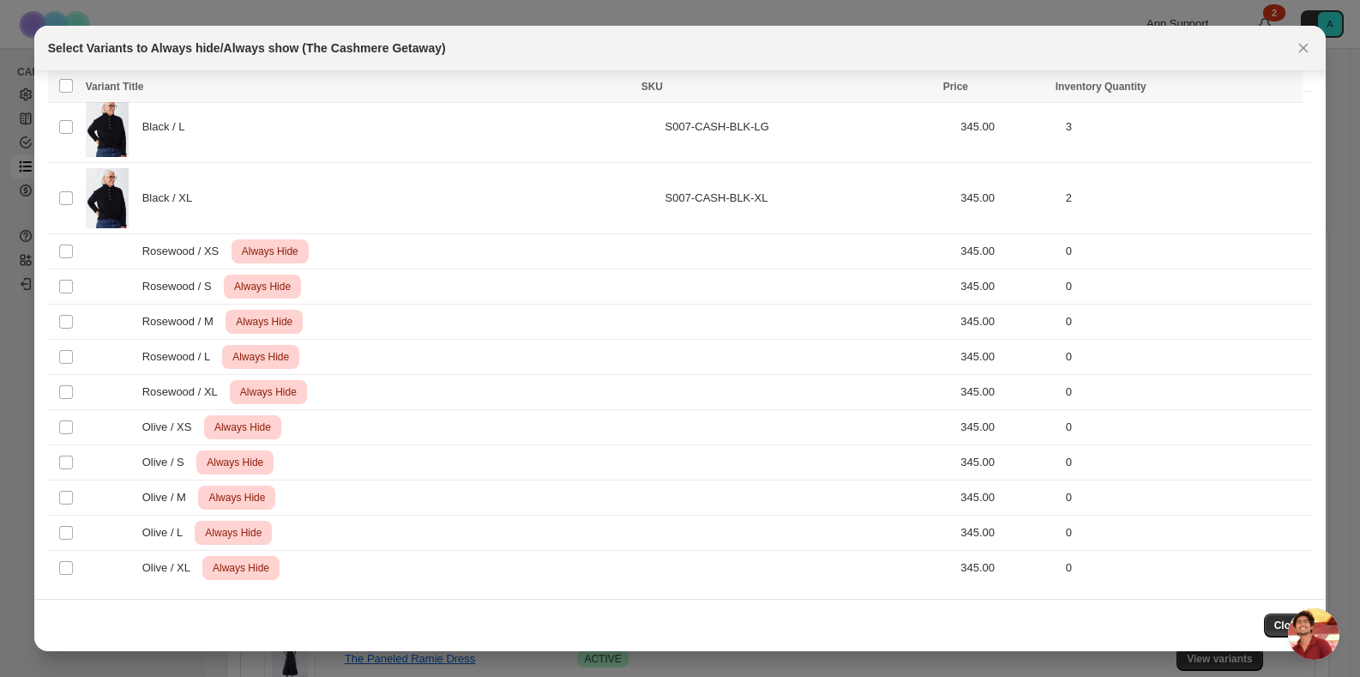
drag, startPoint x: 1271, startPoint y: 621, endPoint x: 1256, endPoint y: 598, distance: 27.4
click at [1271, 621] on button "Close" at bounding box center [1288, 625] width 49 height 24
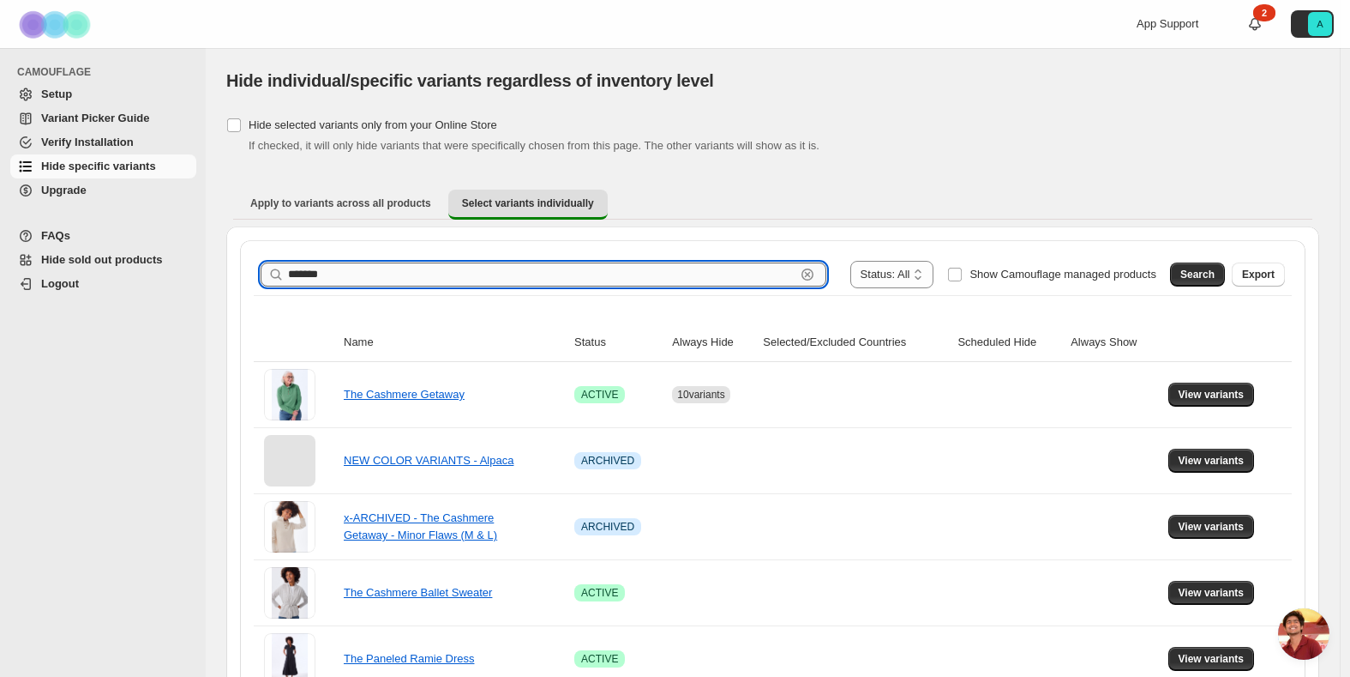
click at [663, 269] on input "*******" at bounding box center [542, 274] width 508 height 24
click at [662, 271] on input "*******" at bounding box center [542, 274] width 508 height 24
click at [660, 272] on input "*******" at bounding box center [542, 274] width 508 height 24
click at [661, 272] on input "*******" at bounding box center [542, 274] width 508 height 24
type input "********"
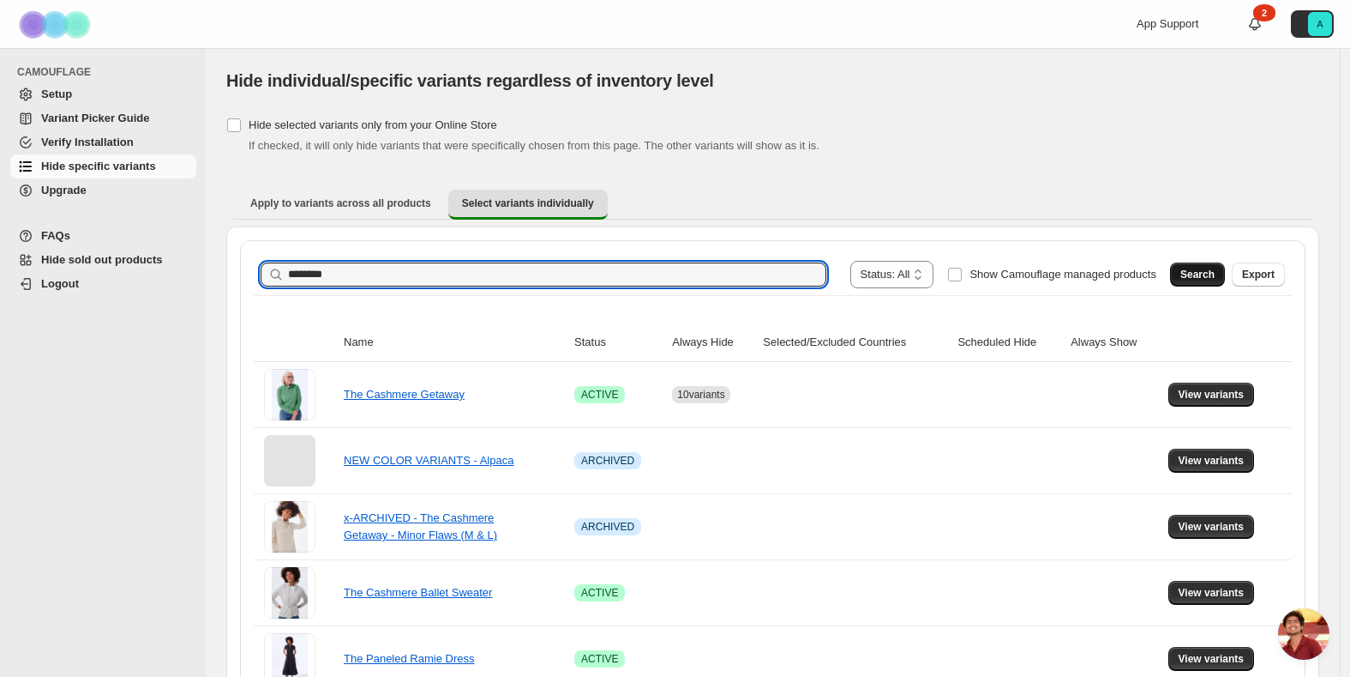
click at [1211, 281] on button "Search" at bounding box center [1197, 274] width 55 height 24
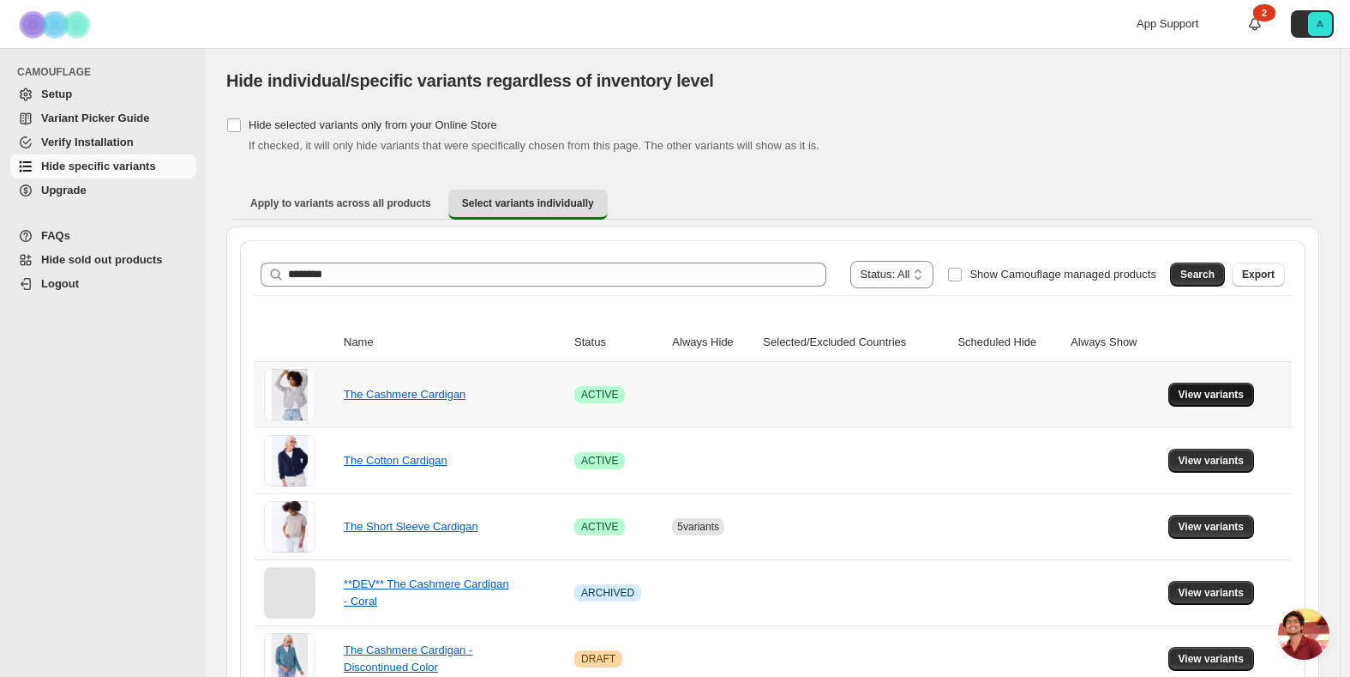
click at [1203, 389] on span "View variants" at bounding box center [1212, 395] width 66 height 14
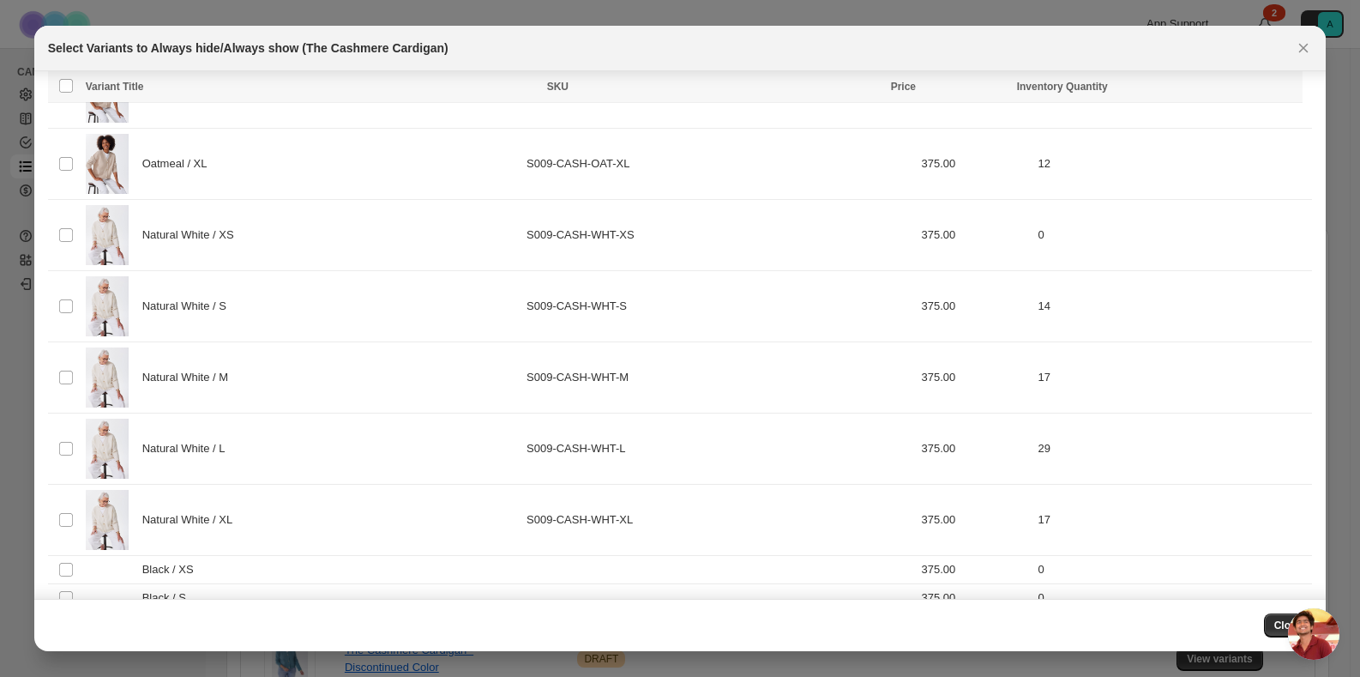
scroll to position [1769, 0]
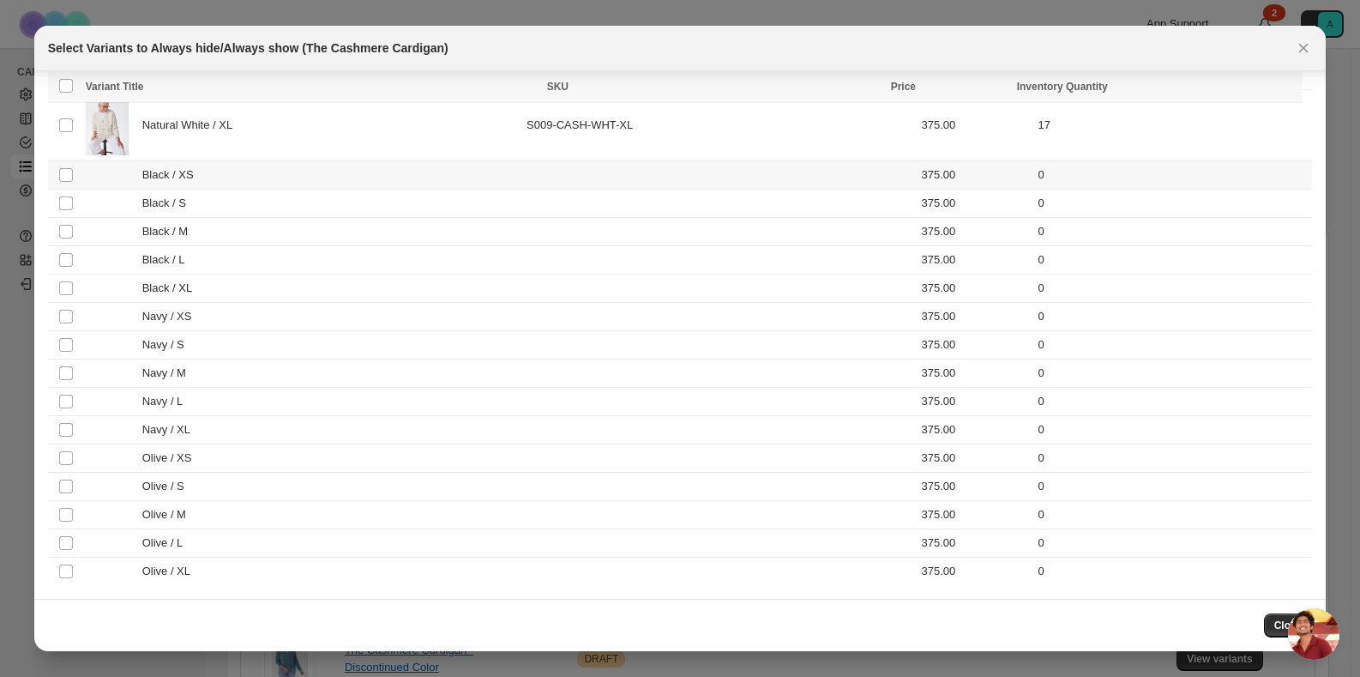
click at [210, 176] on div "Black / XS" at bounding box center [301, 174] width 430 height 17
click at [209, 210] on div "Black / S" at bounding box center [301, 203] width 430 height 17
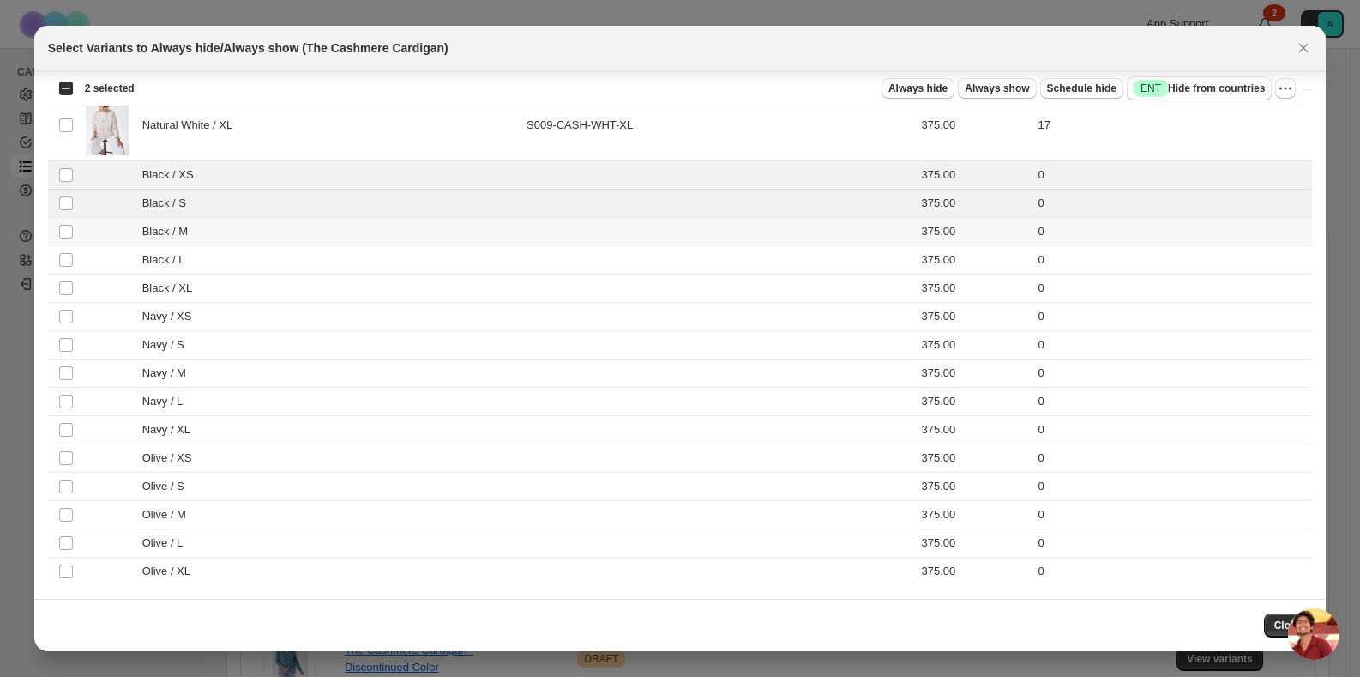
drag, startPoint x: 209, startPoint y: 229, endPoint x: 203, endPoint y: 270, distance: 41.6
click at [209, 229] on div "Black / M" at bounding box center [301, 231] width 430 height 17
click at [203, 272] on td "Black / L" at bounding box center [301, 259] width 441 height 28
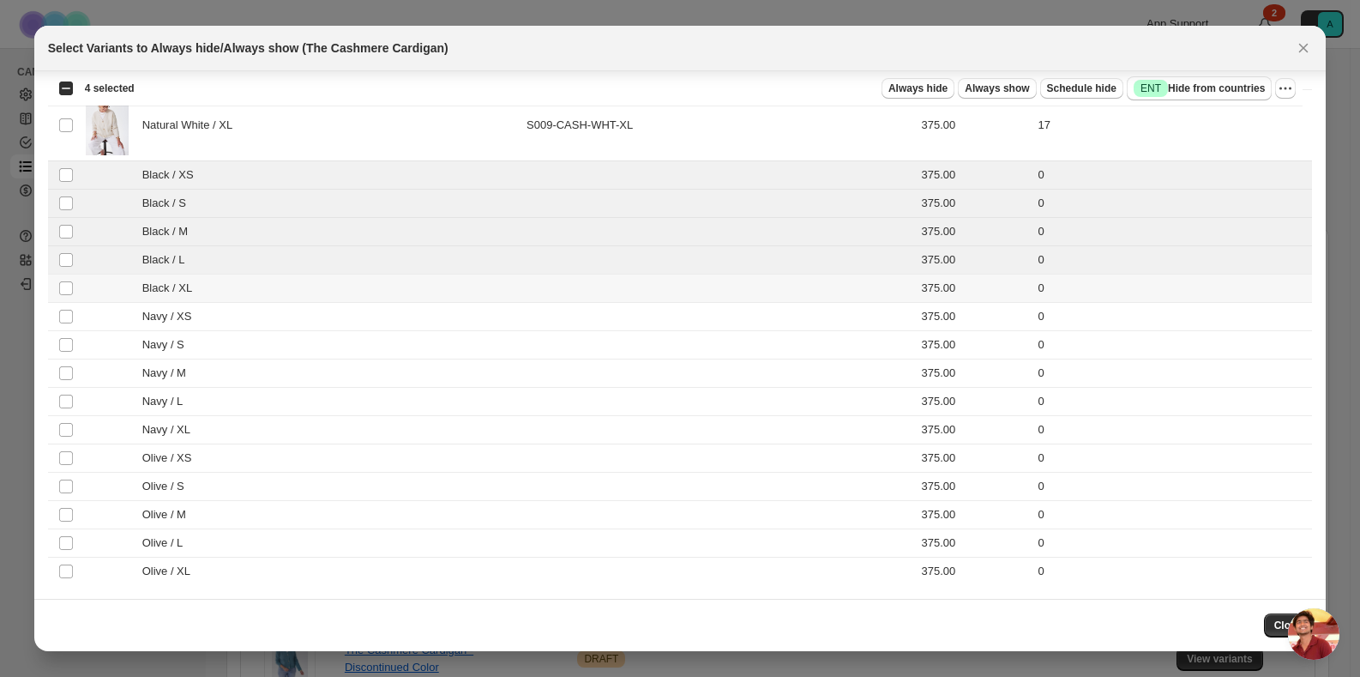
click at [198, 291] on span "Black / XL" at bounding box center [171, 288] width 59 height 17
drag, startPoint x: 195, startPoint y: 322, endPoint x: 193, endPoint y: 340, distance: 18.9
click at [195, 322] on span "Navy / XS" at bounding box center [171, 316] width 59 height 17
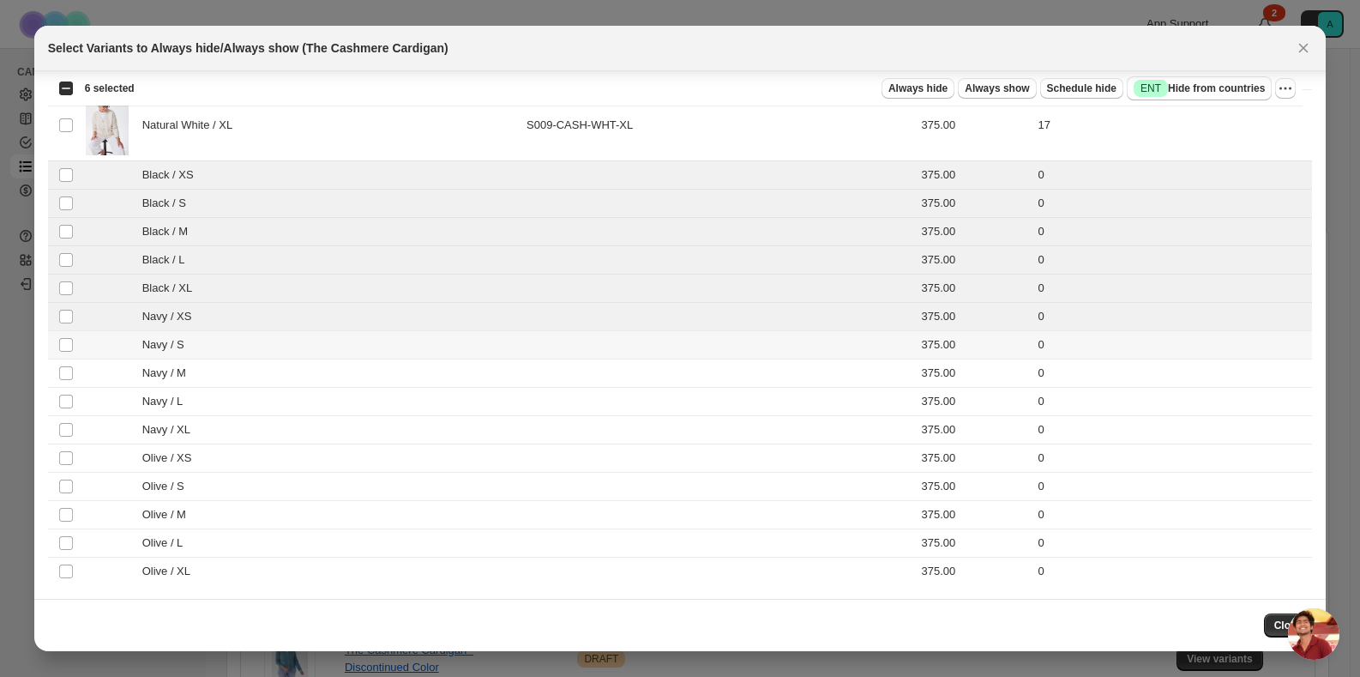
drag, startPoint x: 190, startPoint y: 353, endPoint x: 191, endPoint y: 365, distance: 12.0
click at [191, 353] on td "Navy / S" at bounding box center [301, 344] width 441 height 28
drag, startPoint x: 191, startPoint y: 376, endPoint x: 190, endPoint y: 393, distance: 17.2
click at [191, 376] on span "Navy / M" at bounding box center [168, 372] width 53 height 17
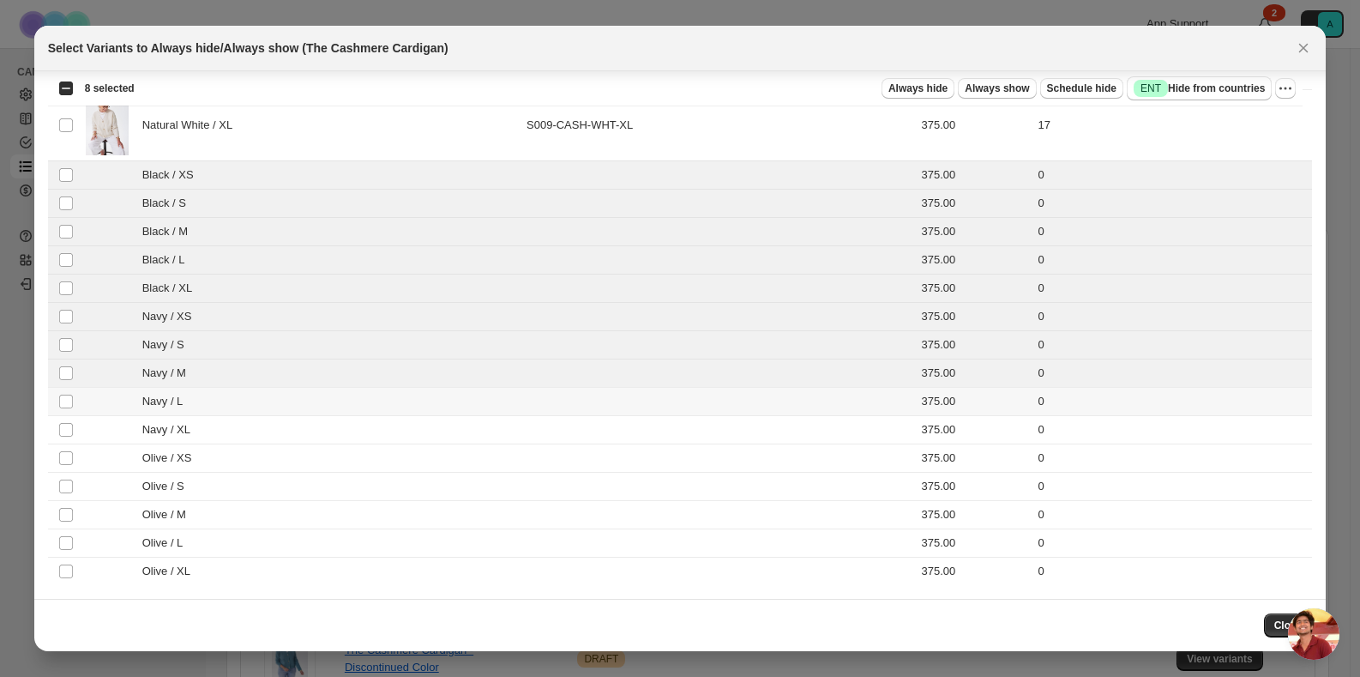
click at [189, 400] on span "Navy / L" at bounding box center [167, 401] width 50 height 17
click at [189, 431] on span "Navy / XL" at bounding box center [170, 429] width 57 height 17
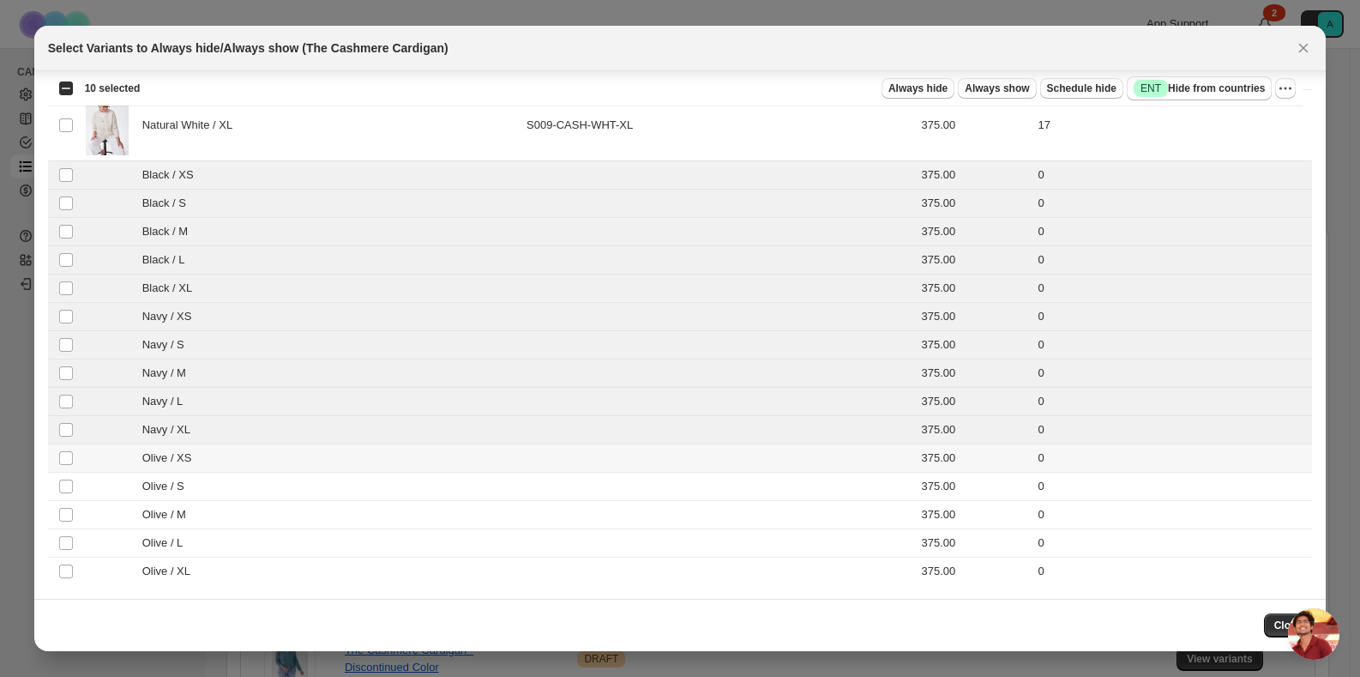
drag, startPoint x: 195, startPoint y: 457, endPoint x: 196, endPoint y: 473, distance: 16.3
click at [195, 458] on span "Olive / XS" at bounding box center [171, 457] width 59 height 17
click at [200, 498] on td "Olive / S" at bounding box center [301, 486] width 441 height 28
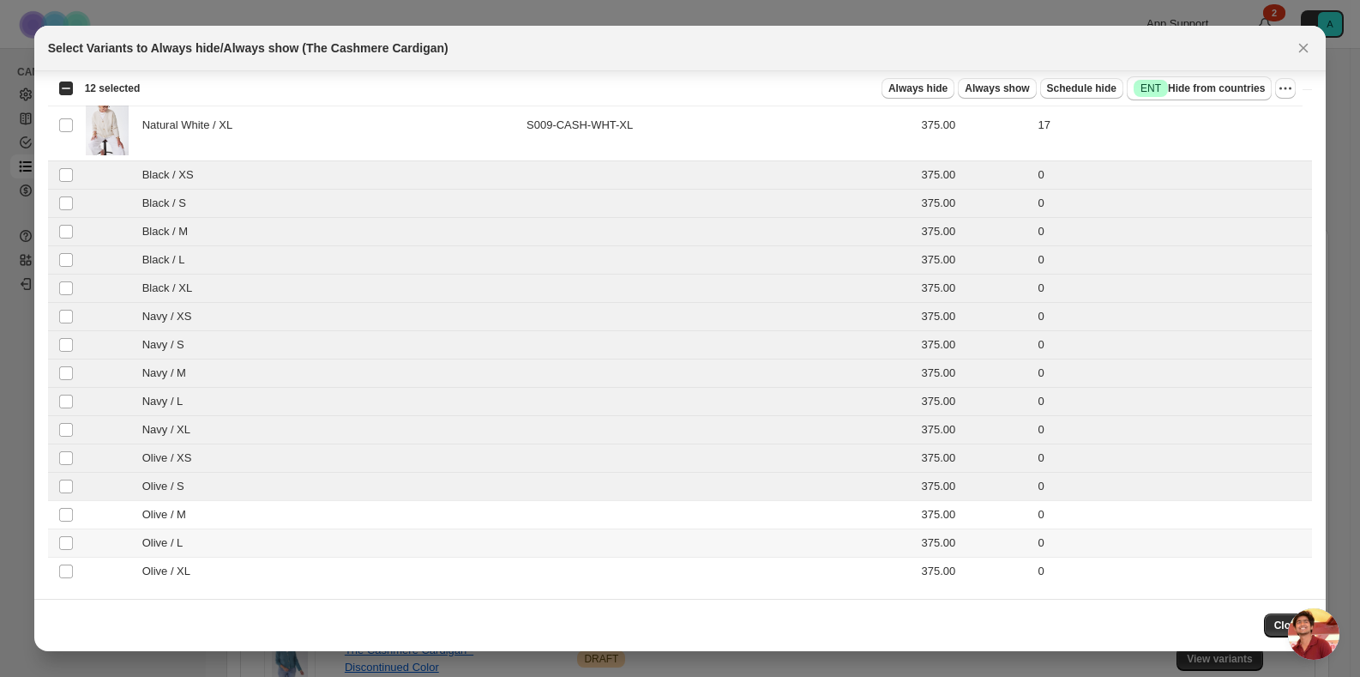
click at [206, 537] on div "Olive / L" at bounding box center [301, 542] width 430 height 17
click at [211, 508] on div "Olive / M" at bounding box center [301, 514] width 430 height 17
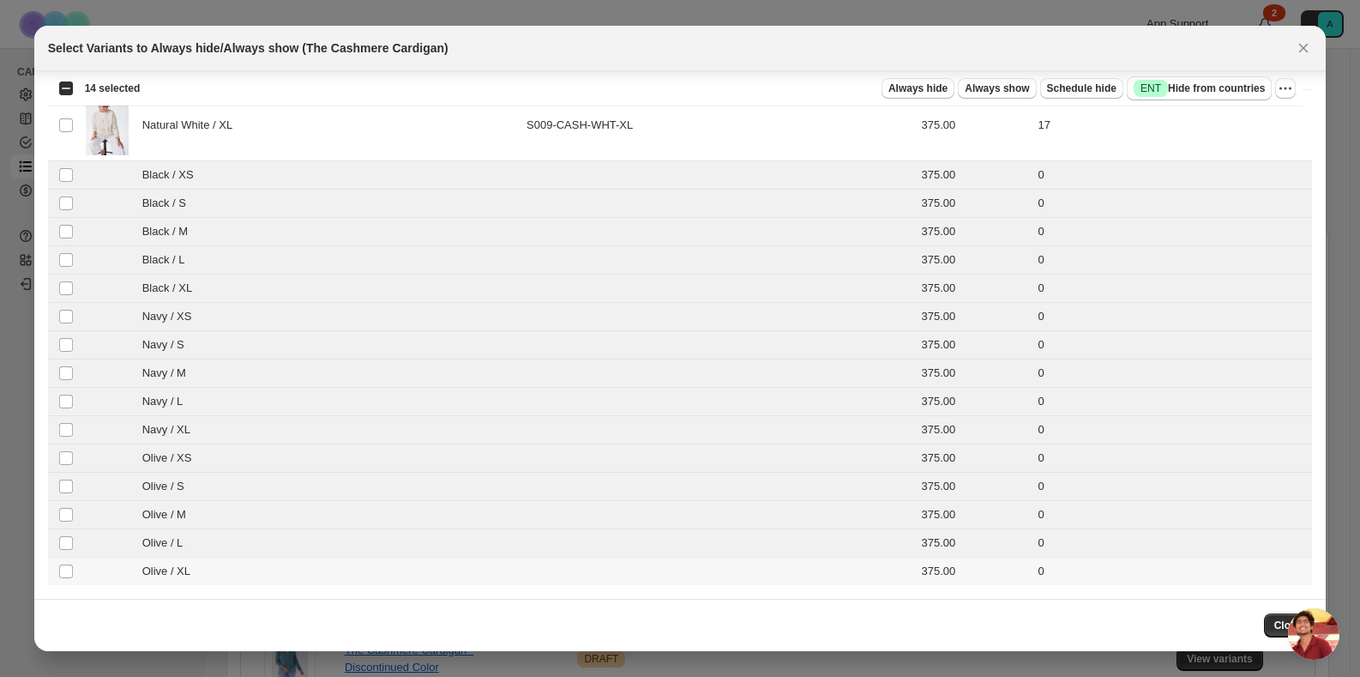
click at [203, 568] on div "Olive / XL" at bounding box center [301, 570] width 430 height 17
click at [911, 87] on span "Always hide" at bounding box center [917, 88] width 59 height 14
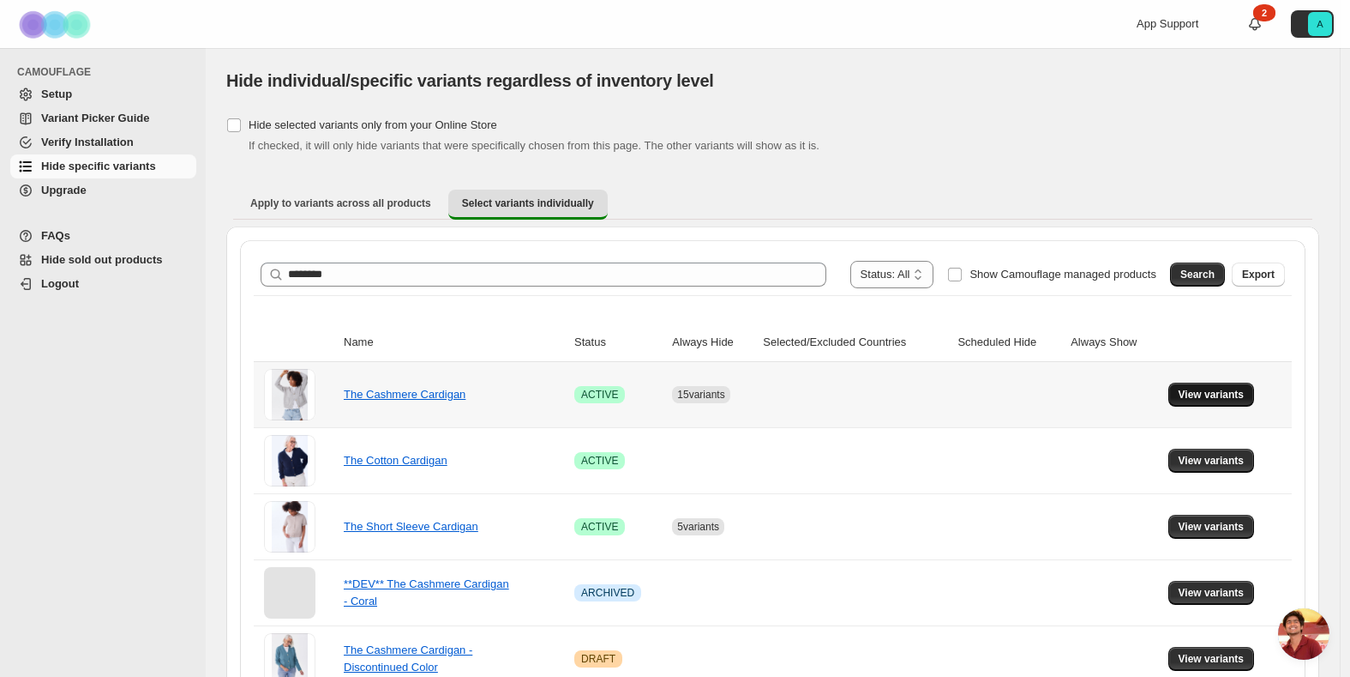
click at [1223, 388] on span "View variants" at bounding box center [1212, 395] width 66 height 14
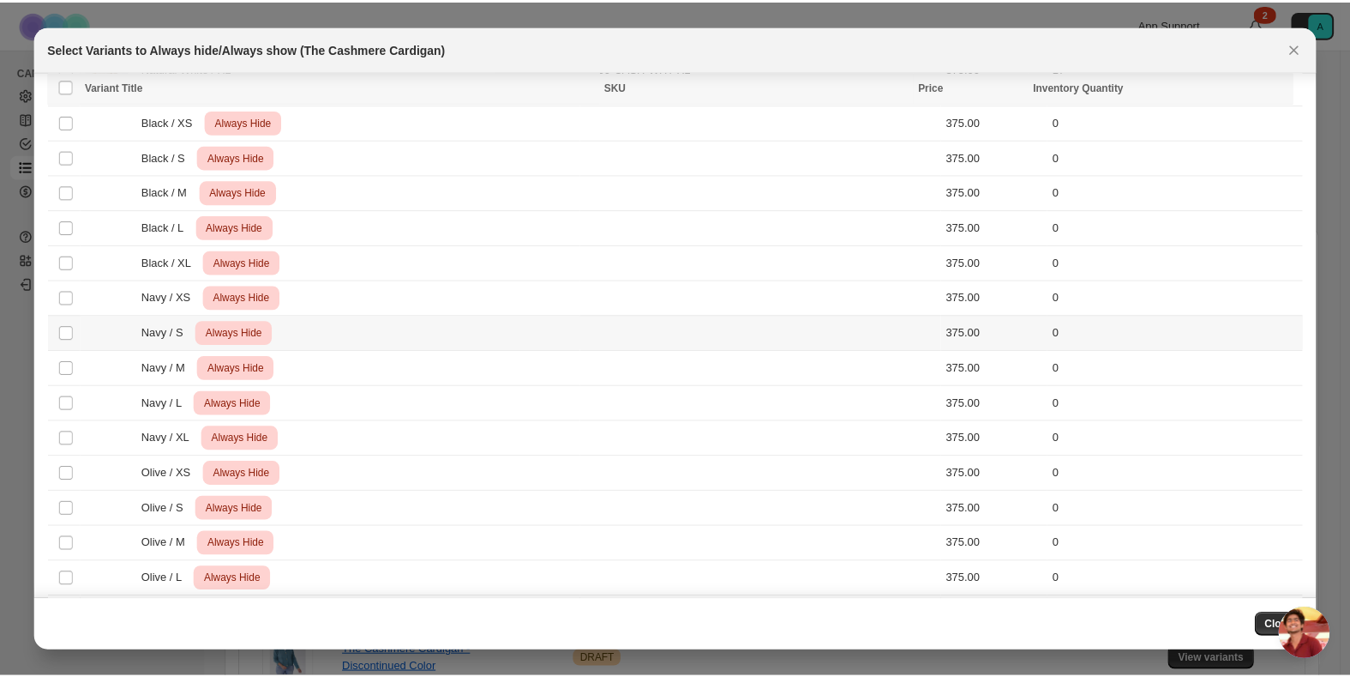
scroll to position [1872, 0]
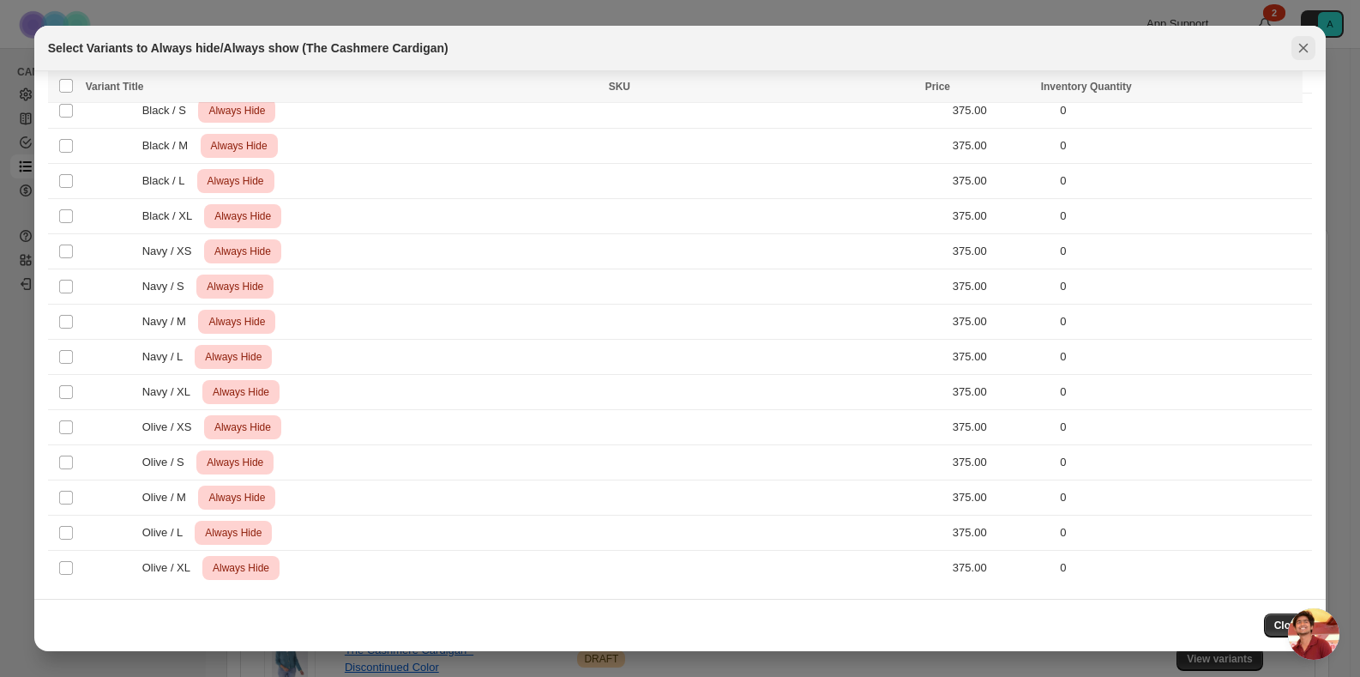
click at [1300, 51] on icon "Close" at bounding box center [1303, 48] width 9 height 9
